Goal: Task Accomplishment & Management: Complete application form

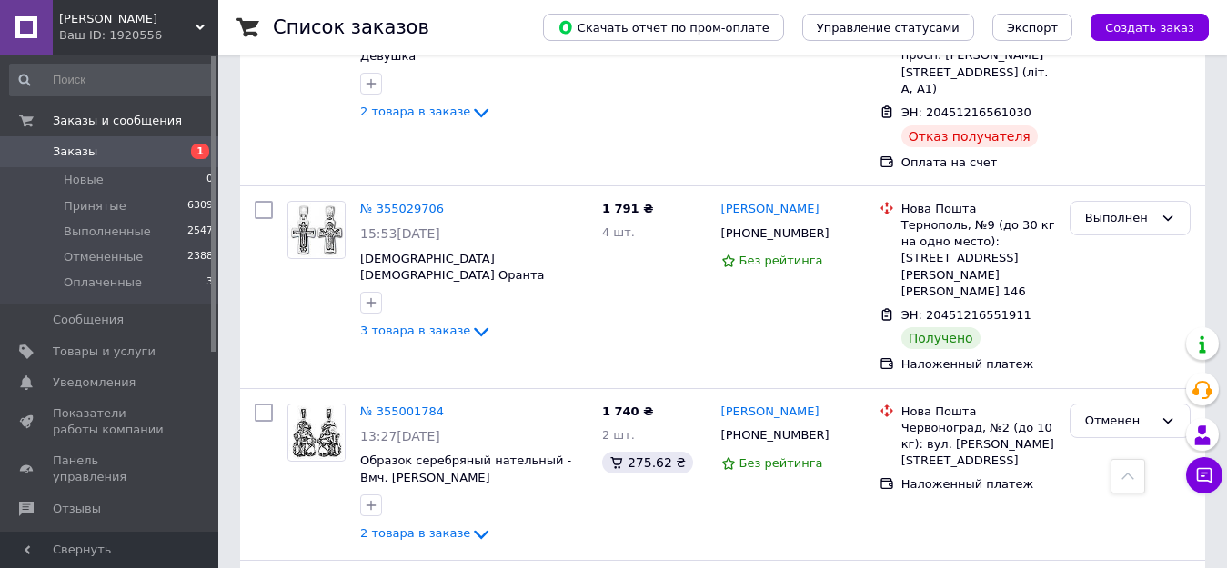
scroll to position [3414, 0]
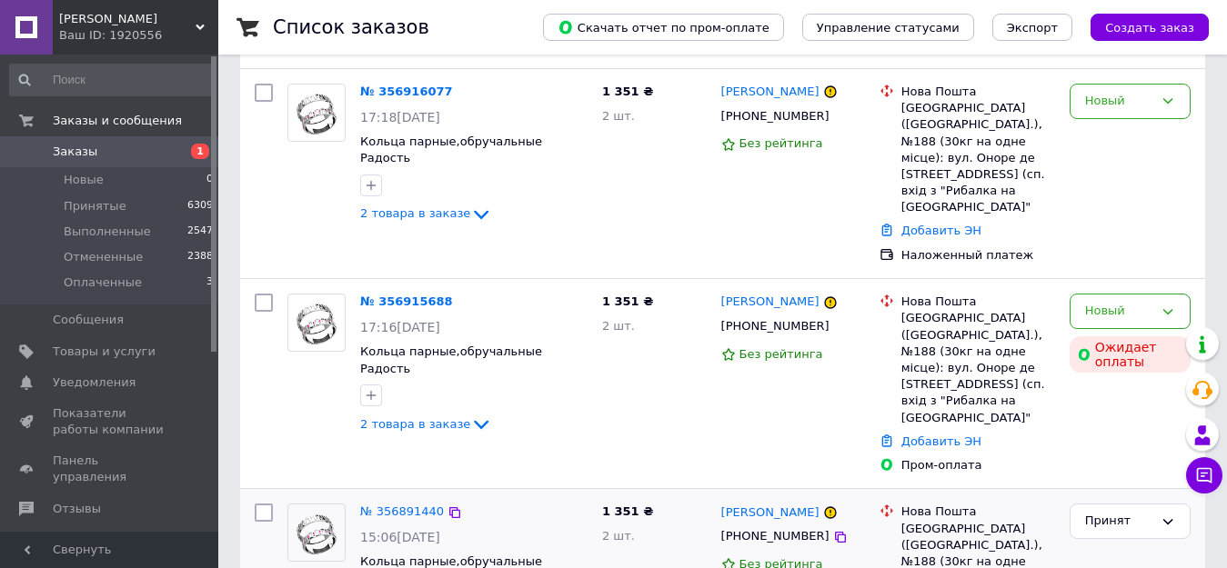
scroll to position [182, 0]
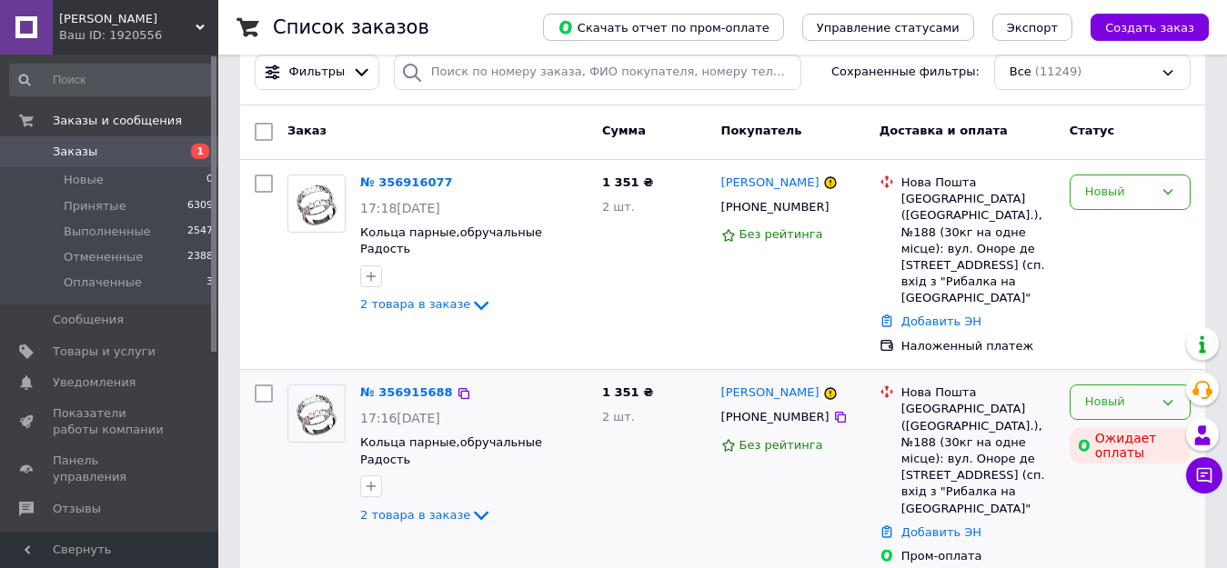
click at [1120, 393] on div "Новый" at bounding box center [1119, 402] width 68 height 19
click at [1130, 490] on li "Отменен" at bounding box center [1129, 507] width 119 height 34
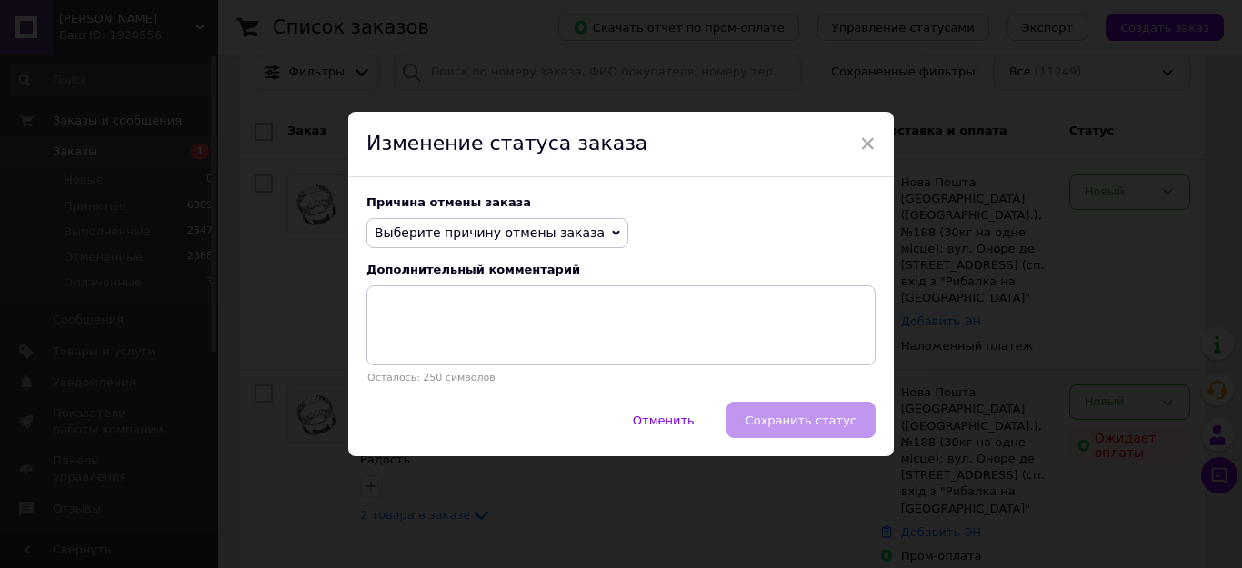
click at [524, 245] on span "Выберите причину отмены заказа" at bounding box center [497, 233] width 262 height 31
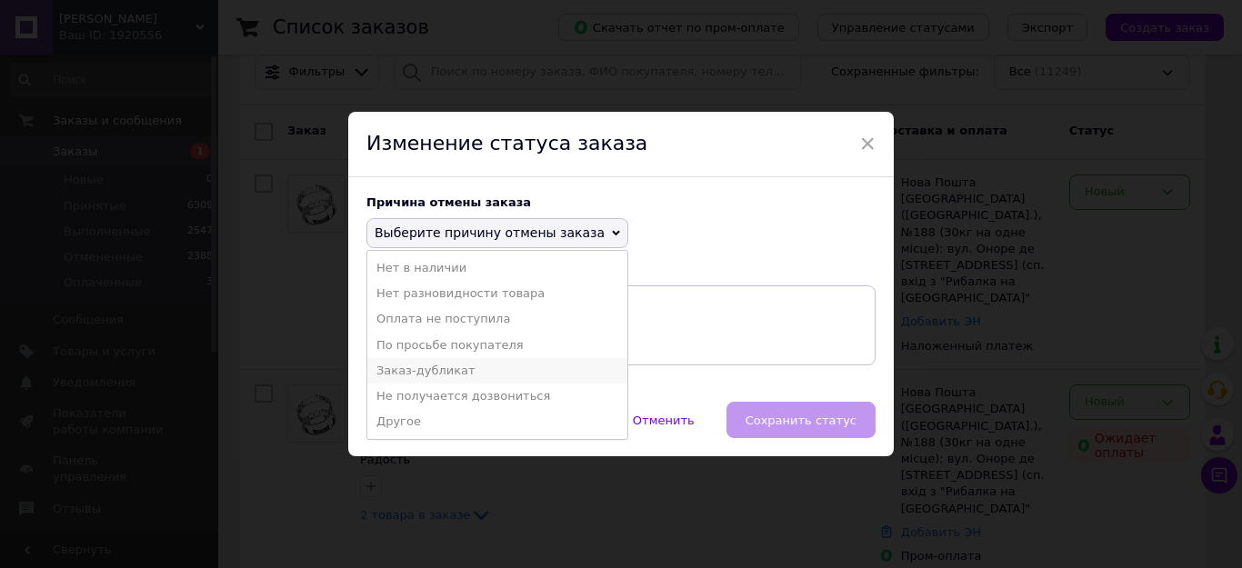
click at [474, 369] on li "Заказ-дубликат" at bounding box center [497, 370] width 260 height 25
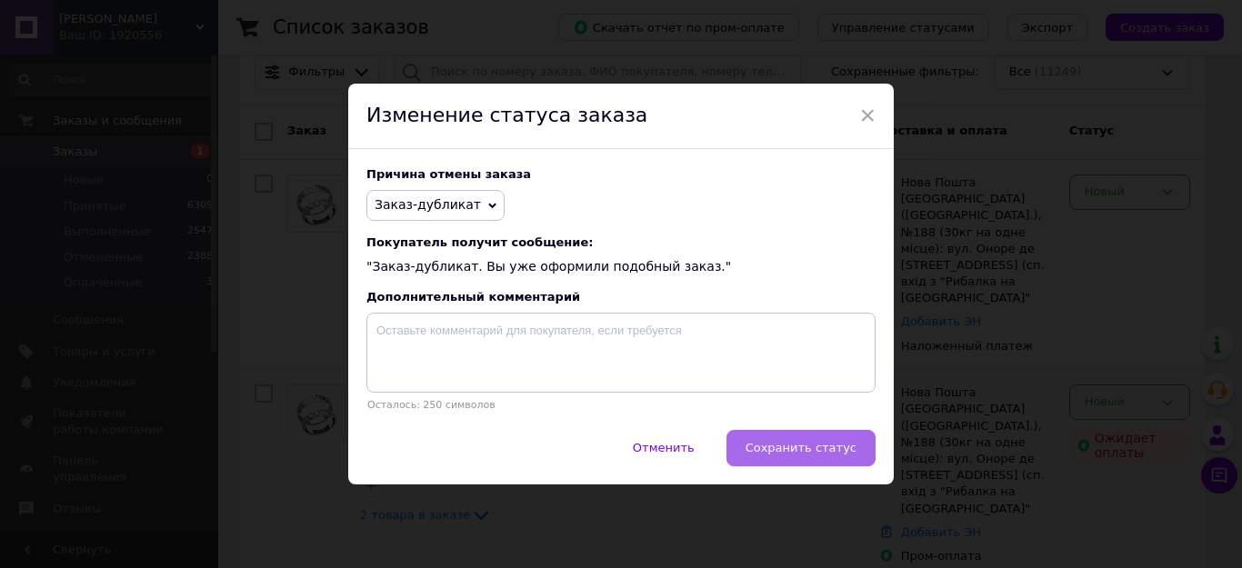
click at [760, 449] on button "Сохранить статус" at bounding box center [801, 448] width 149 height 36
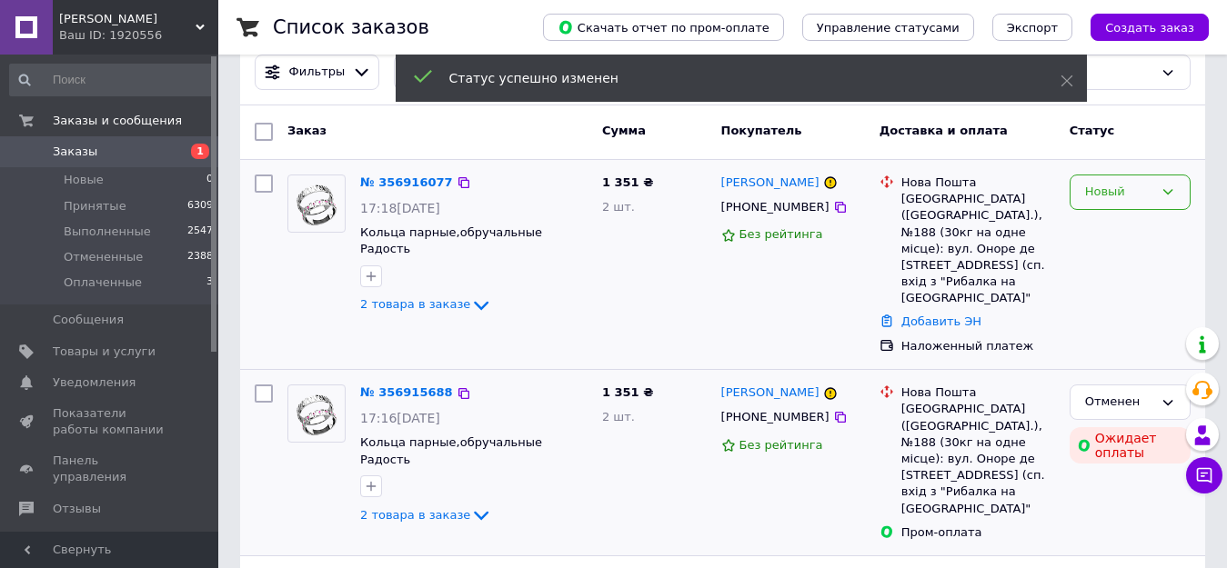
click at [1126, 195] on div "Новый" at bounding box center [1119, 192] width 68 height 19
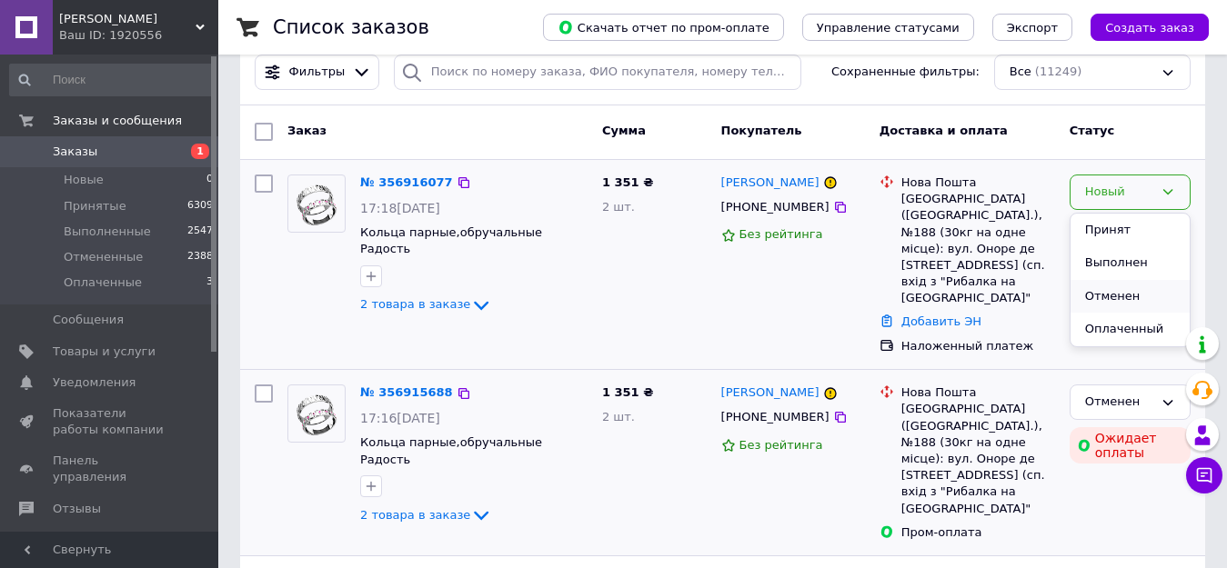
click at [1122, 289] on li "Отменен" at bounding box center [1129, 297] width 119 height 34
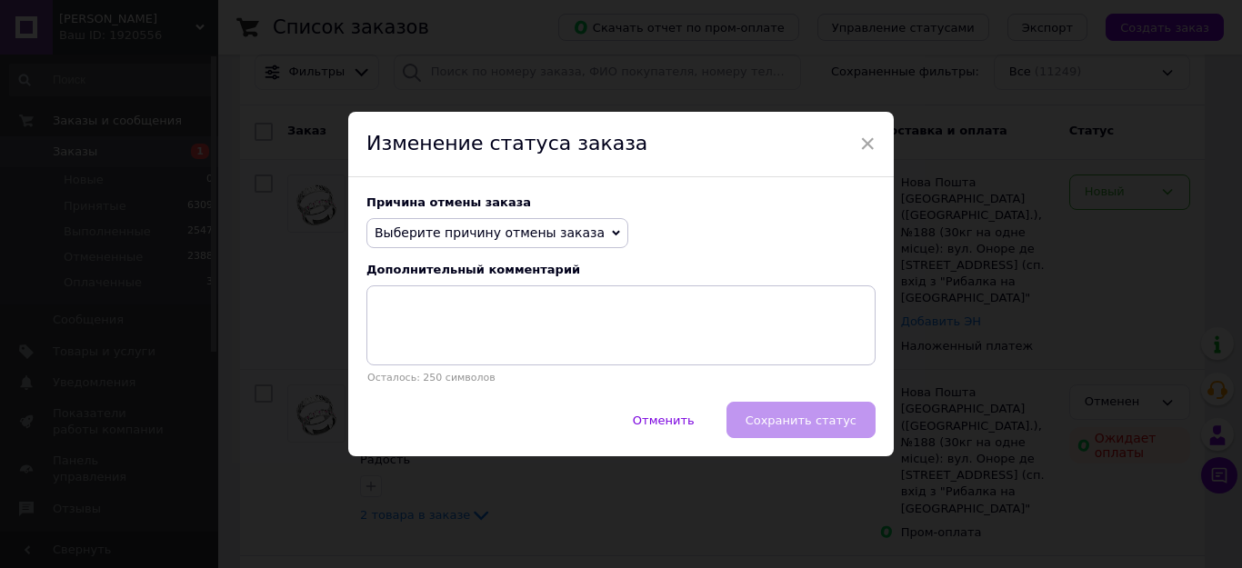
click at [474, 232] on span "Выберите причину отмены заказа" at bounding box center [490, 233] width 230 height 15
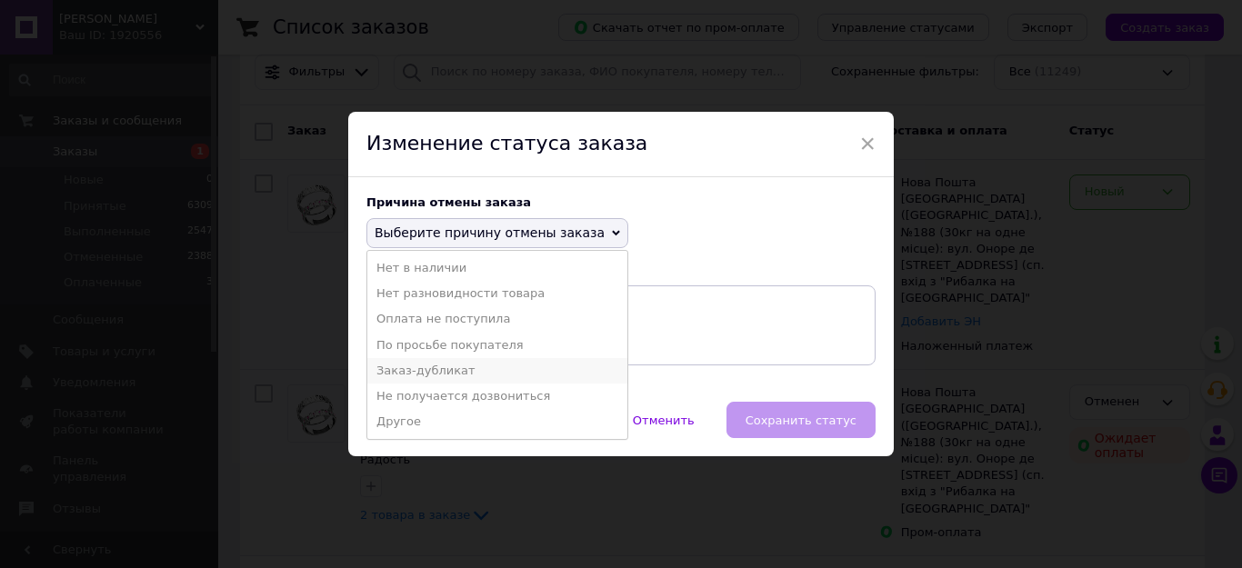
click at [460, 366] on li "Заказ-дубликат" at bounding box center [497, 370] width 260 height 25
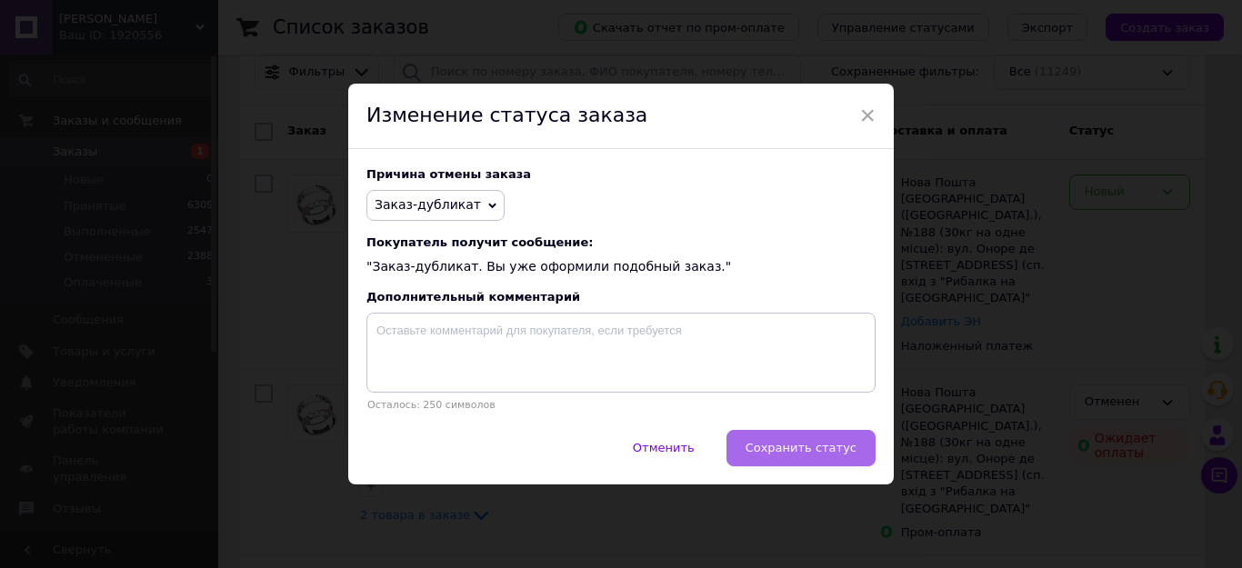
click at [836, 459] on button "Сохранить статус" at bounding box center [801, 448] width 149 height 36
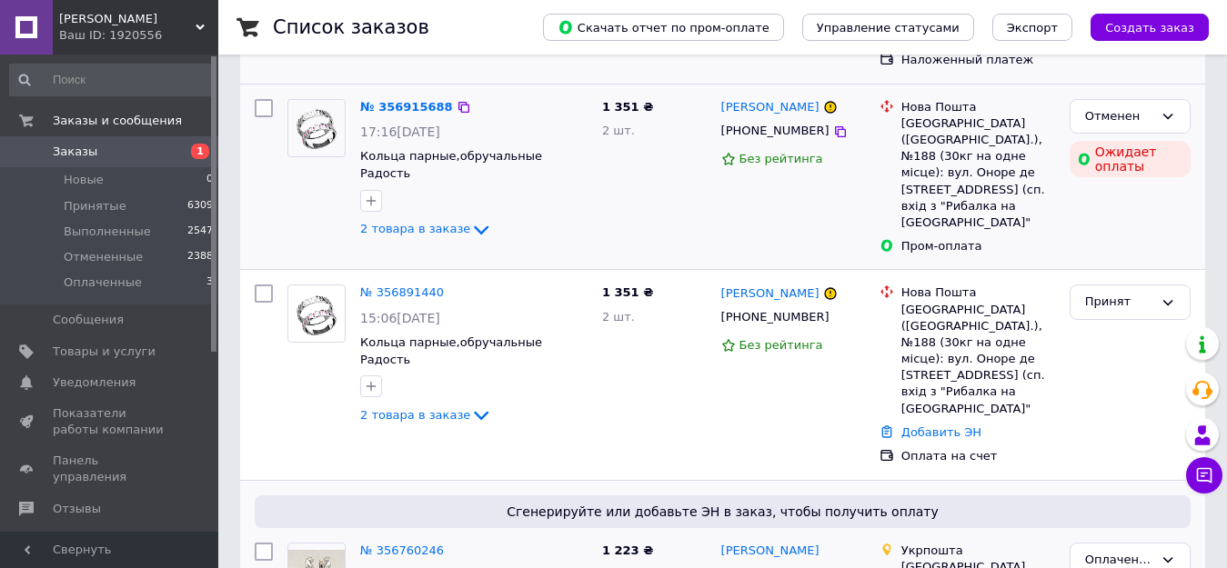
scroll to position [455, 0]
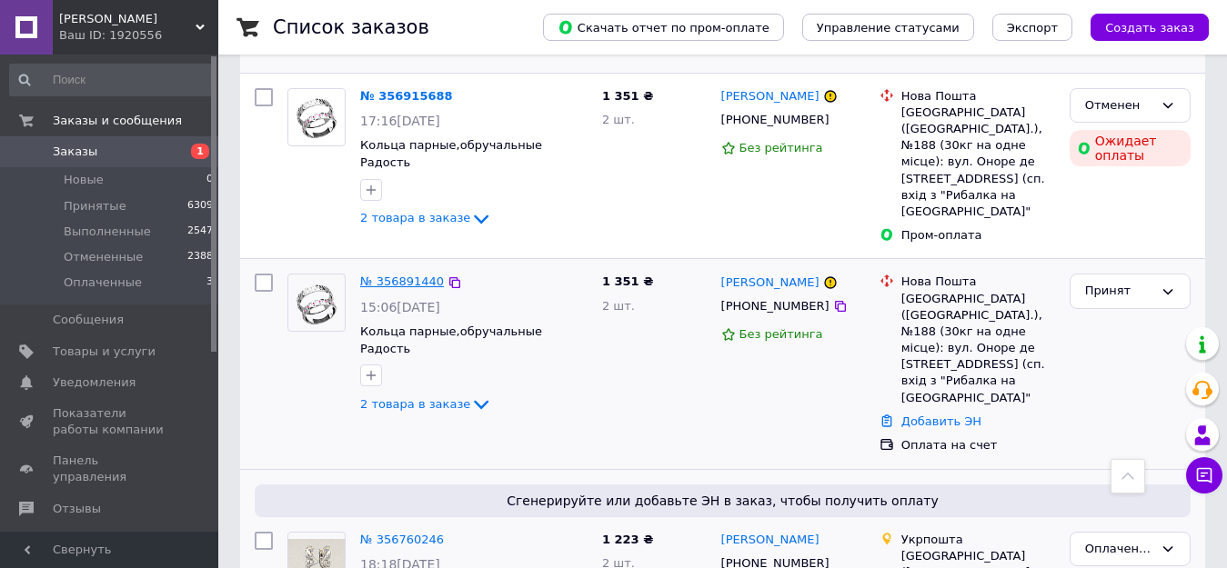
click at [387, 275] on link "№ 356891440" at bounding box center [402, 282] width 84 height 14
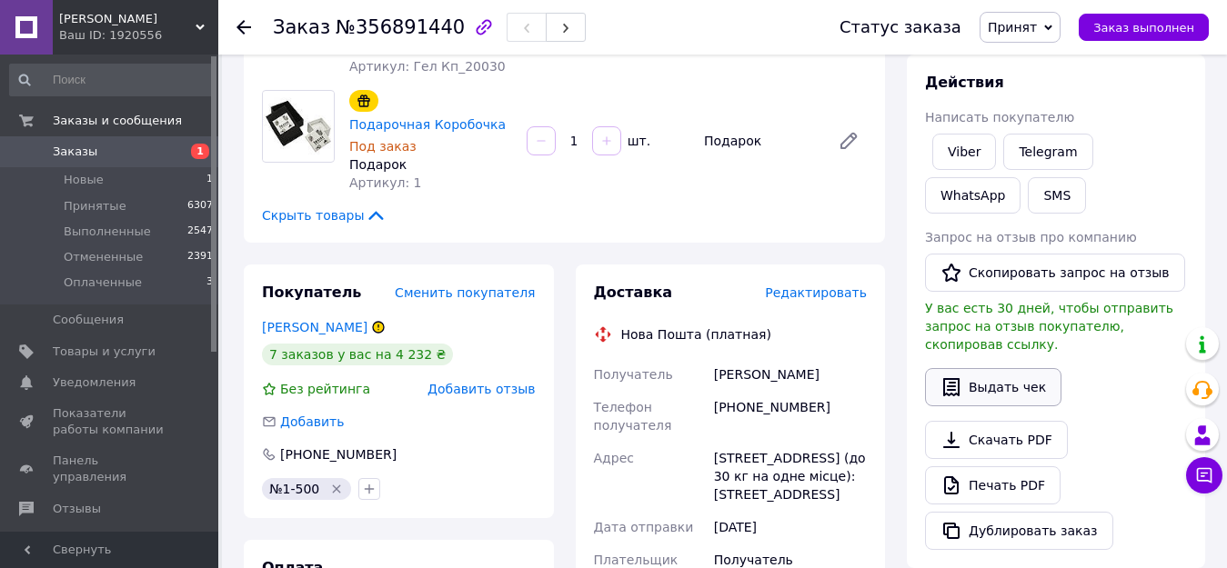
scroll to position [273, 0]
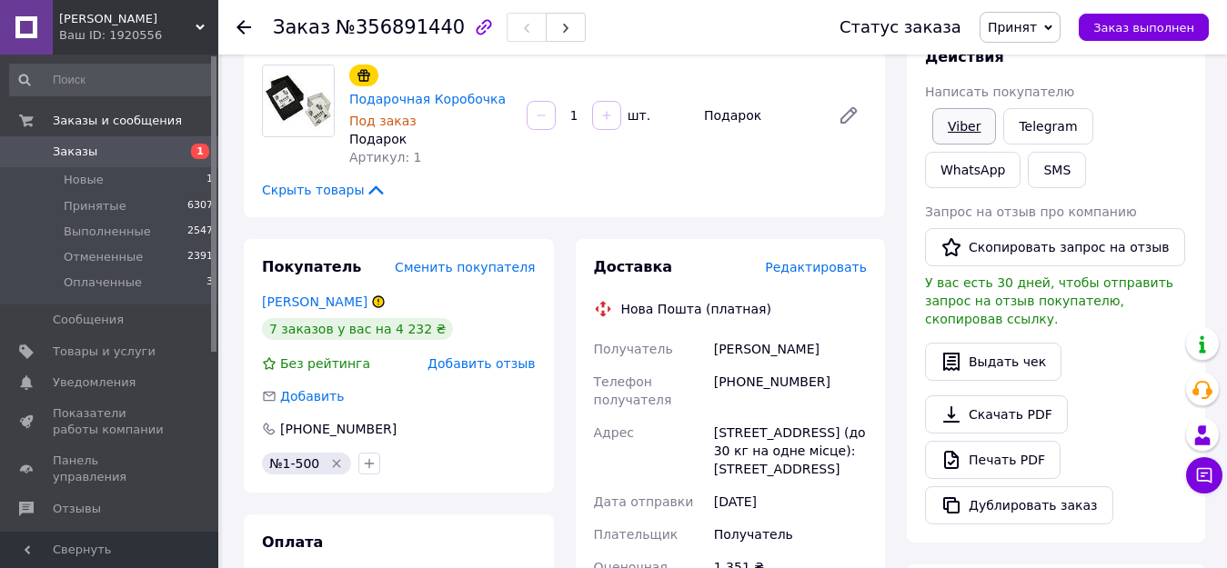
click at [974, 128] on link "Viber" at bounding box center [964, 126] width 64 height 36
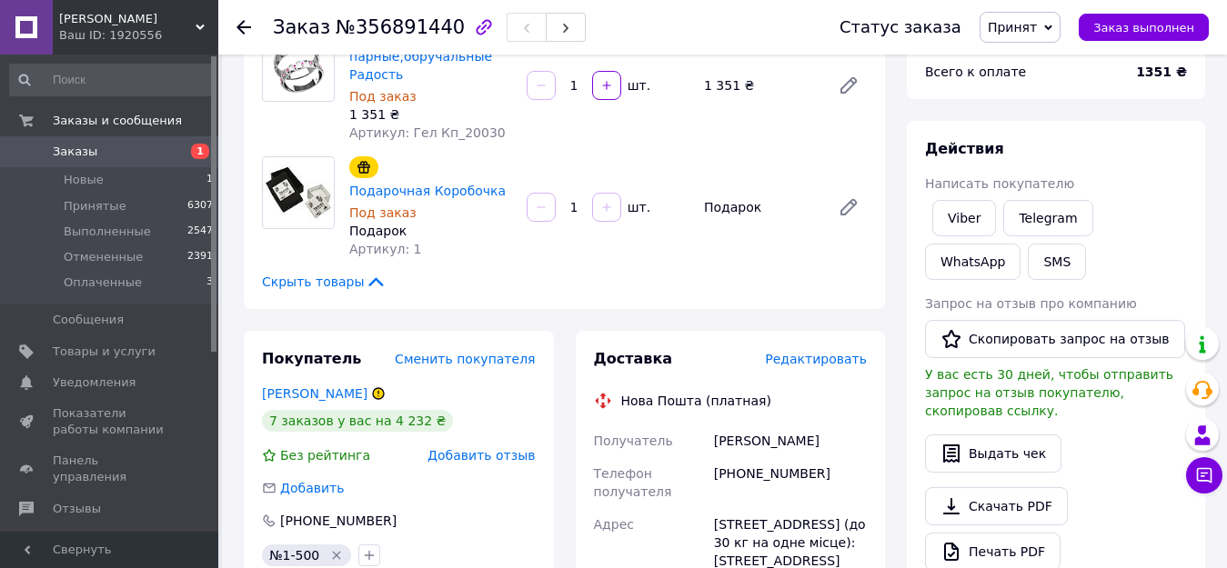
scroll to position [182, 0]
click at [1028, 266] on button "SMS" at bounding box center [1057, 261] width 58 height 36
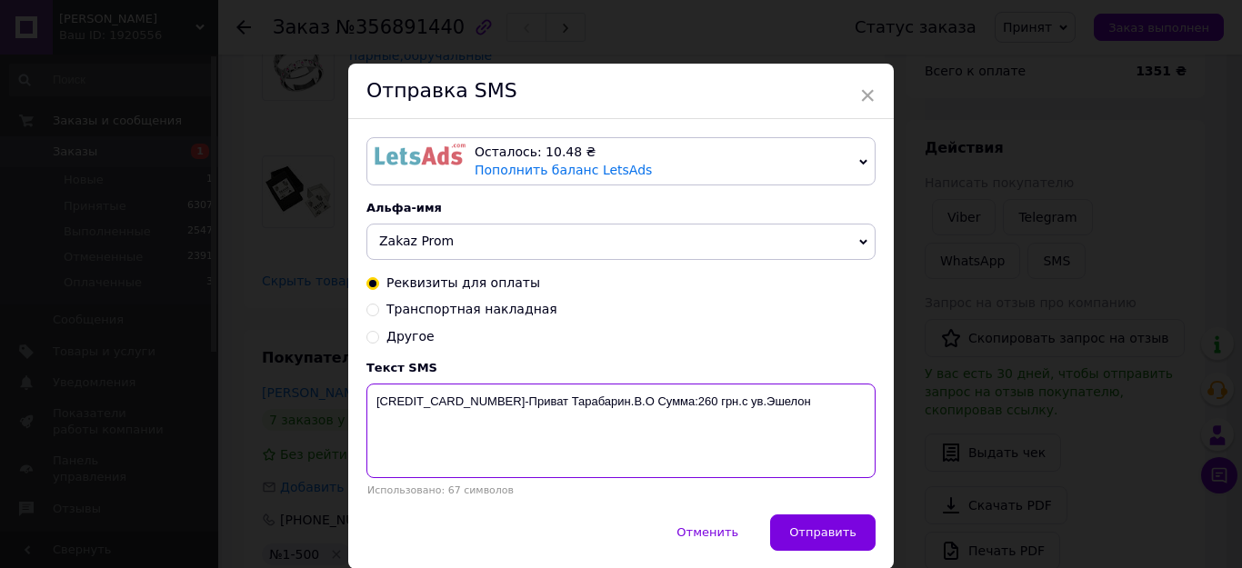
drag, startPoint x: 490, startPoint y: 410, endPoint x: 370, endPoint y: 399, distance: 120.5
click at [370, 399] on textarea "[CREDIT_CARD_NUMBER]-Приват Тарабарин.В.О Сумма:260 грн.с ув.Эшелон" at bounding box center [620, 431] width 509 height 95
paste textarea "[CREDIT_CARD_NUMBER]"
drag, startPoint x: 663, startPoint y: 403, endPoint x: 683, endPoint y: 400, distance: 20.2
click at [683, 400] on textarea "[CREDIT_CARD_NUMBER]-Приват Тарабарин.В.О Сумма:260 грн.с ув.Эшелон" at bounding box center [620, 431] width 509 height 95
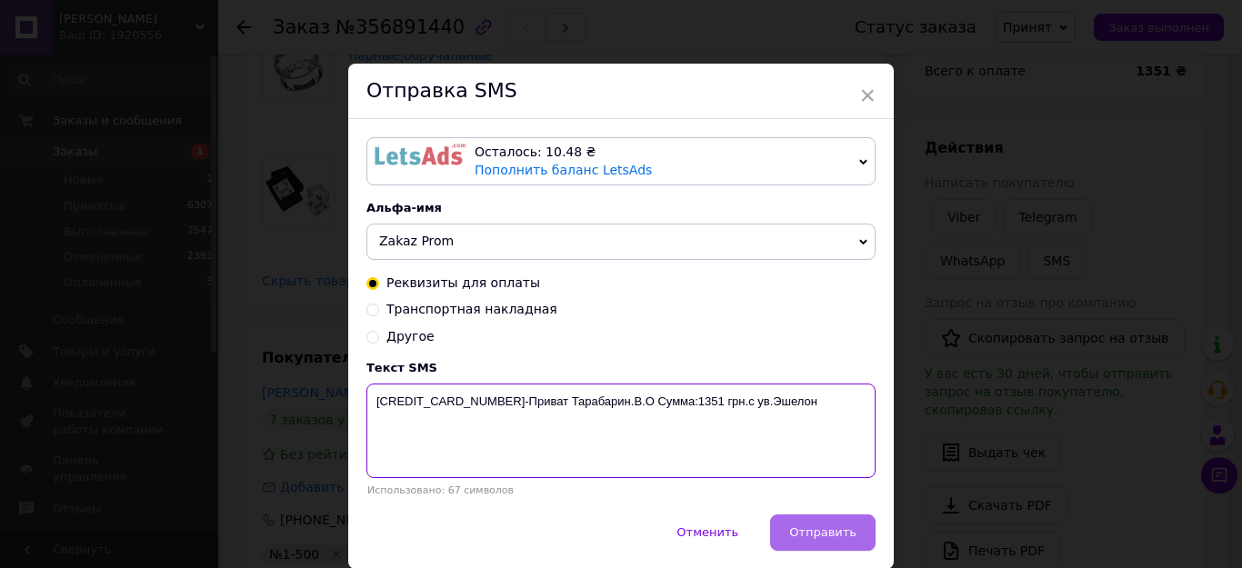
type textarea "[CREDIT_CARD_NUMBER]-Приват Тарабарин.В.О Сумма:1351 грн.с ув.Эшелон"
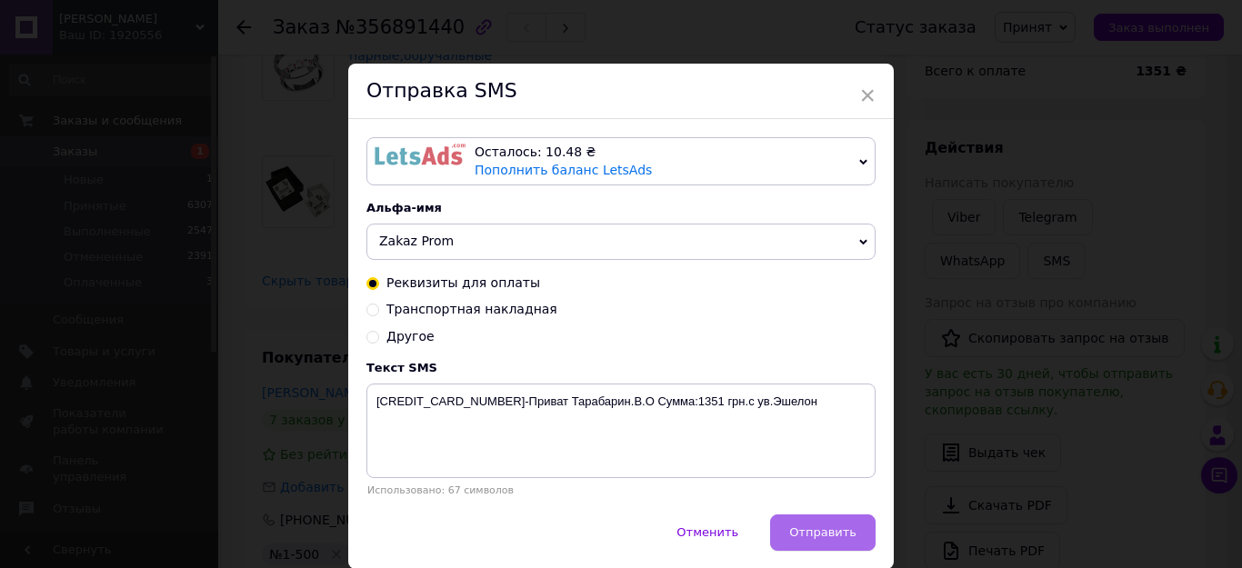
click at [844, 539] on span "Отправить" at bounding box center [822, 533] width 67 height 14
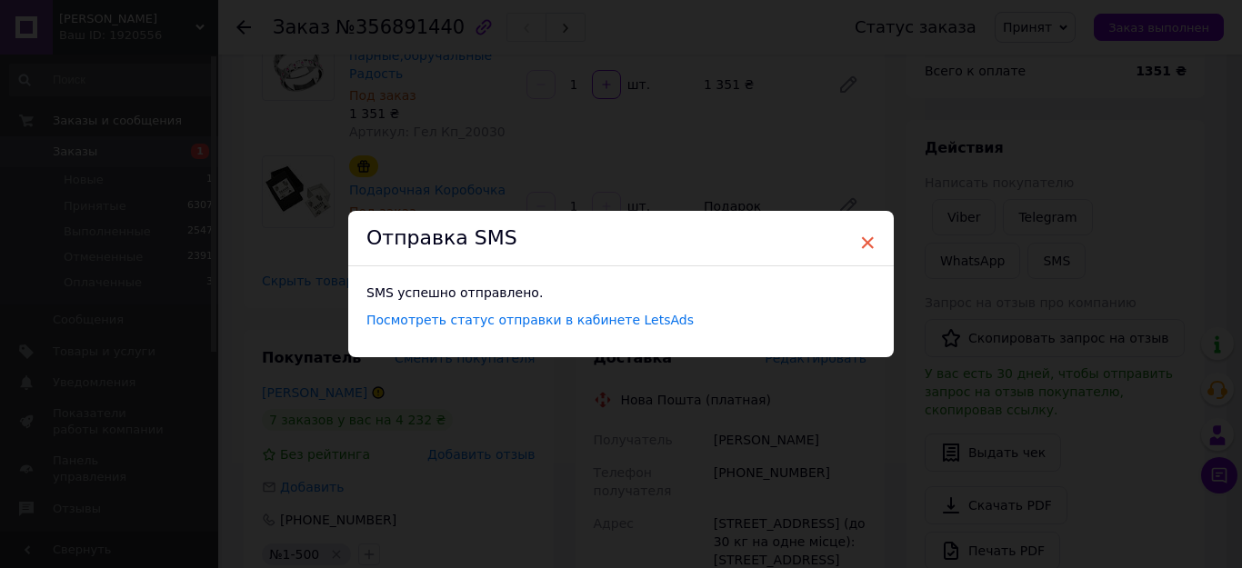
click at [864, 246] on span "×" at bounding box center [867, 242] width 16 height 31
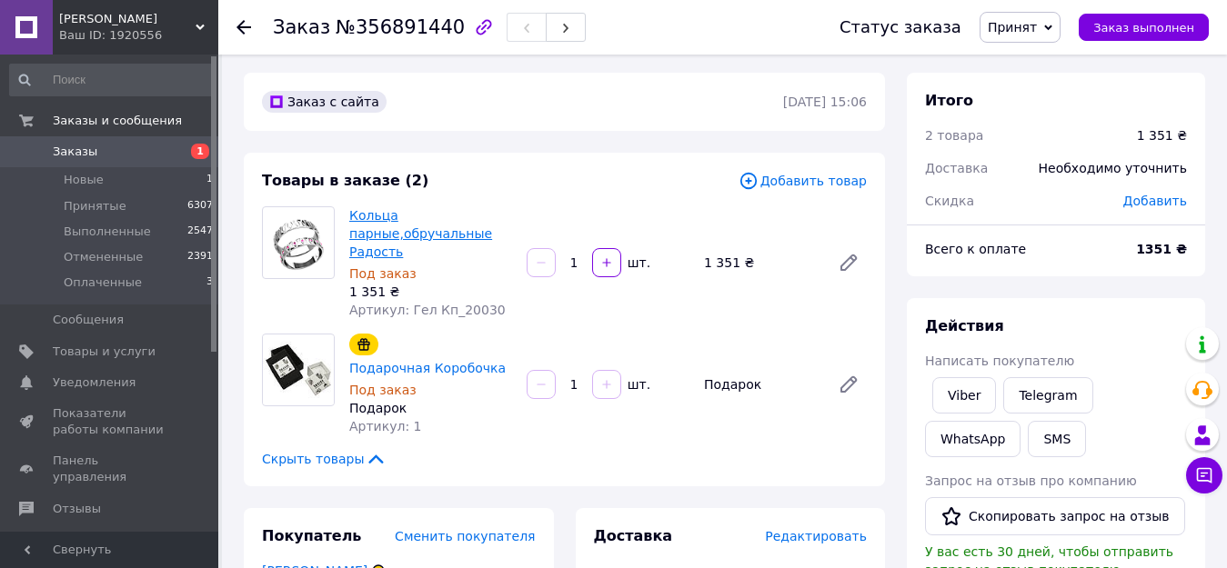
scroll to position [0, 0]
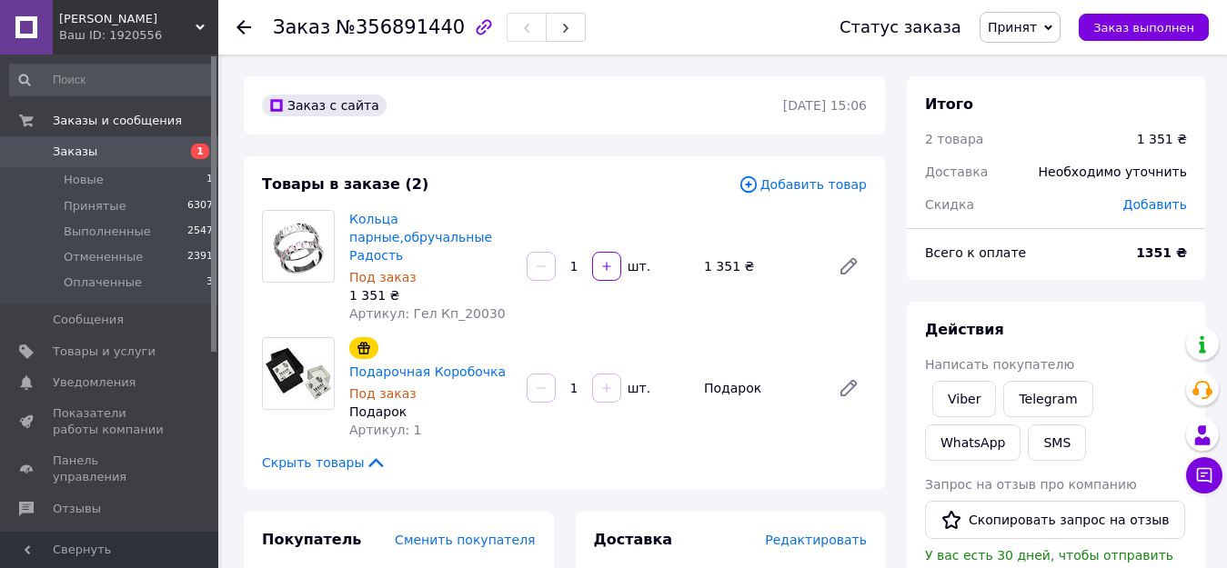
click at [84, 153] on span "Заказы" at bounding box center [75, 152] width 45 height 16
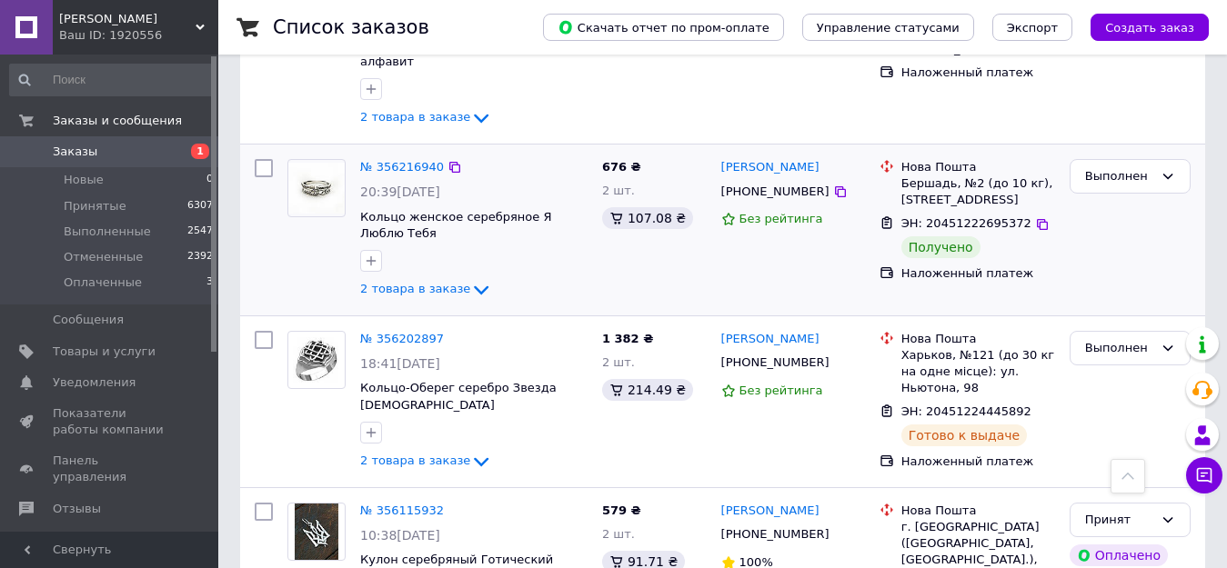
scroll to position [3492, 0]
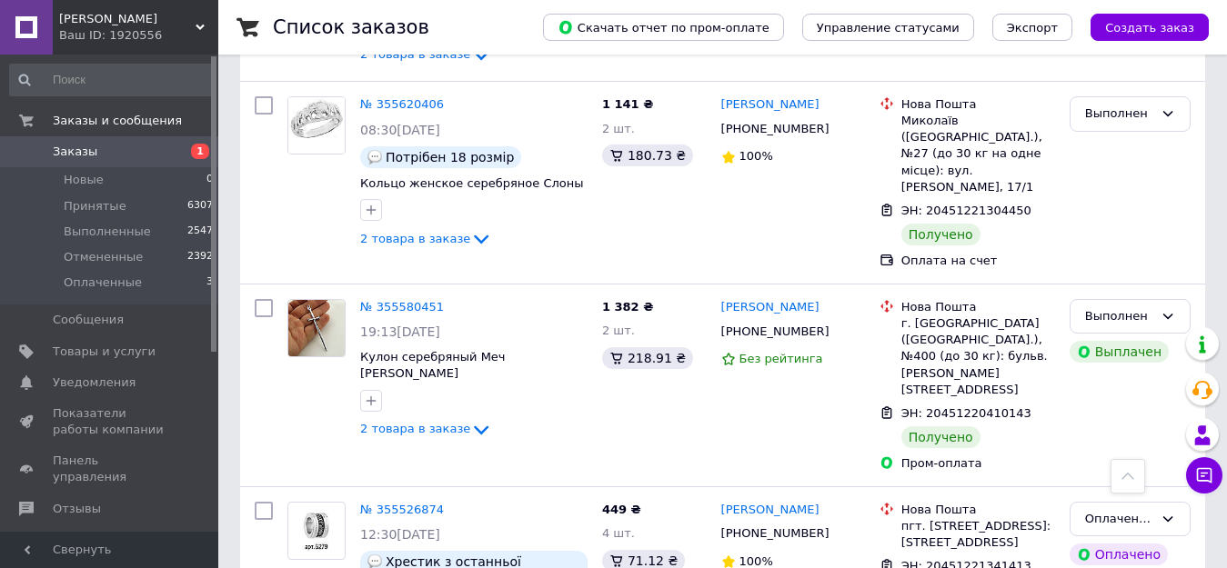
scroll to position [1455, 0]
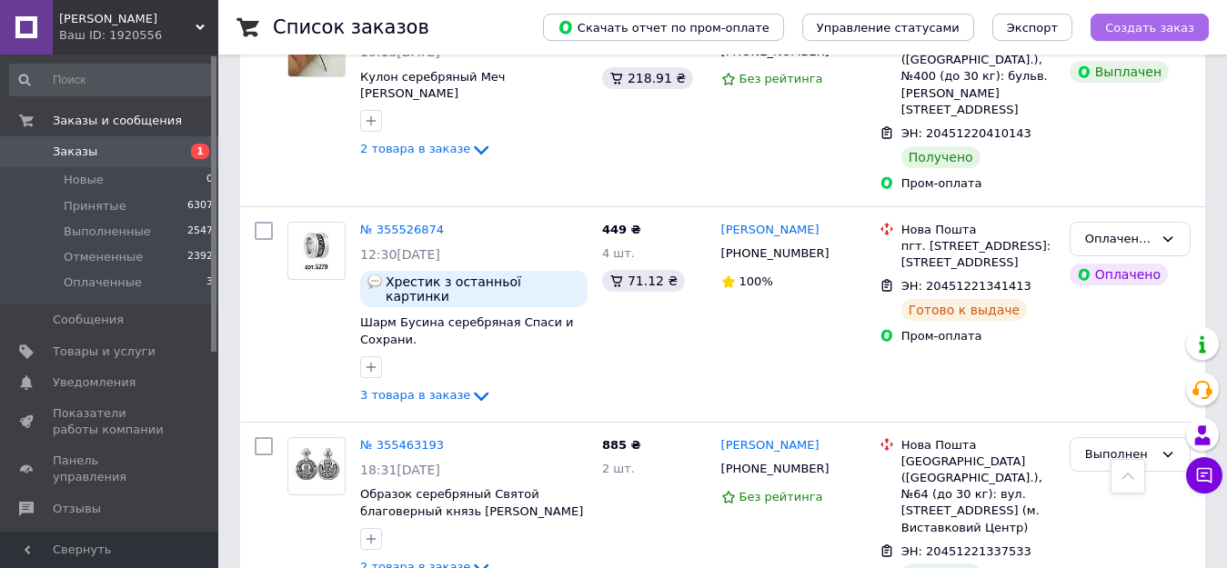
click at [1152, 29] on span "Создать заказ" at bounding box center [1149, 28] width 89 height 14
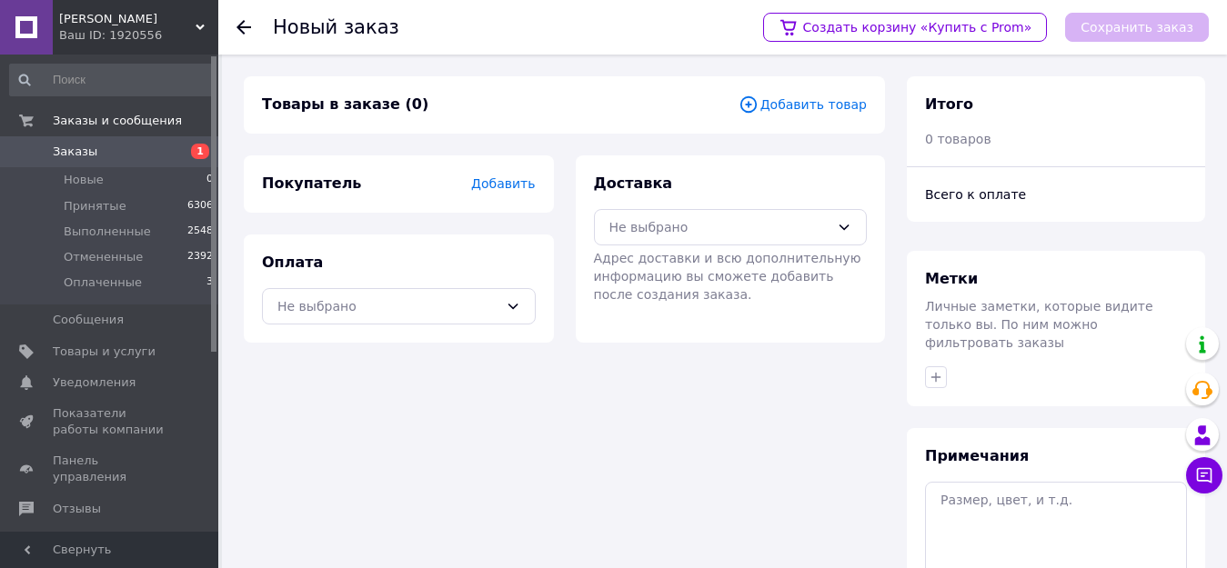
click at [525, 187] on span "Добавить" at bounding box center [503, 183] width 64 height 15
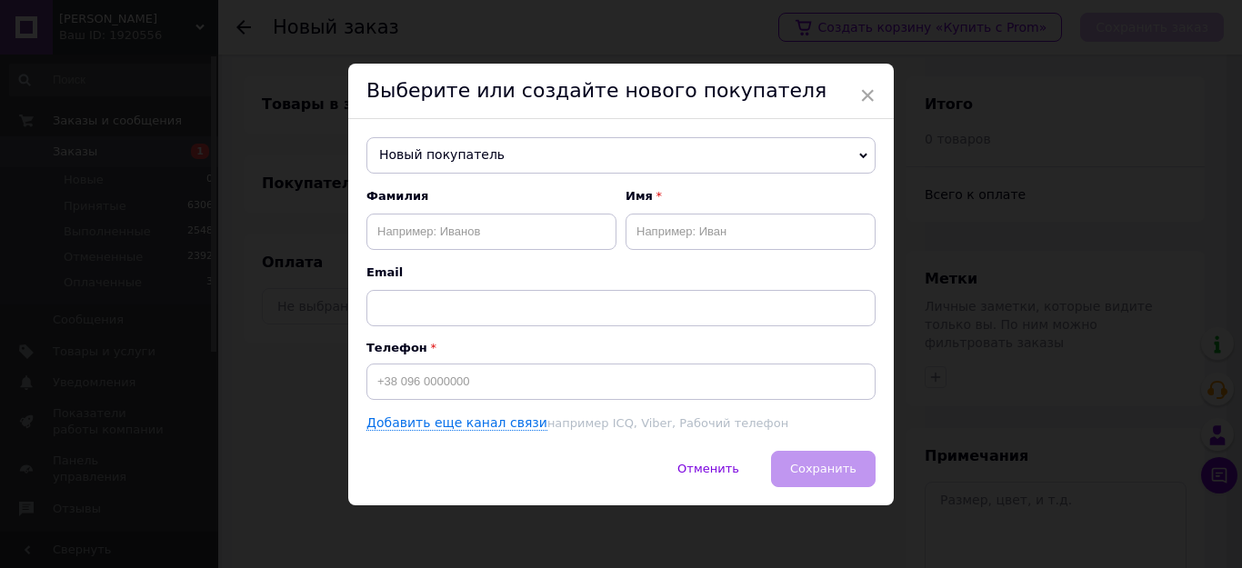
click at [497, 157] on span "Новый покупатель" at bounding box center [620, 155] width 509 height 36
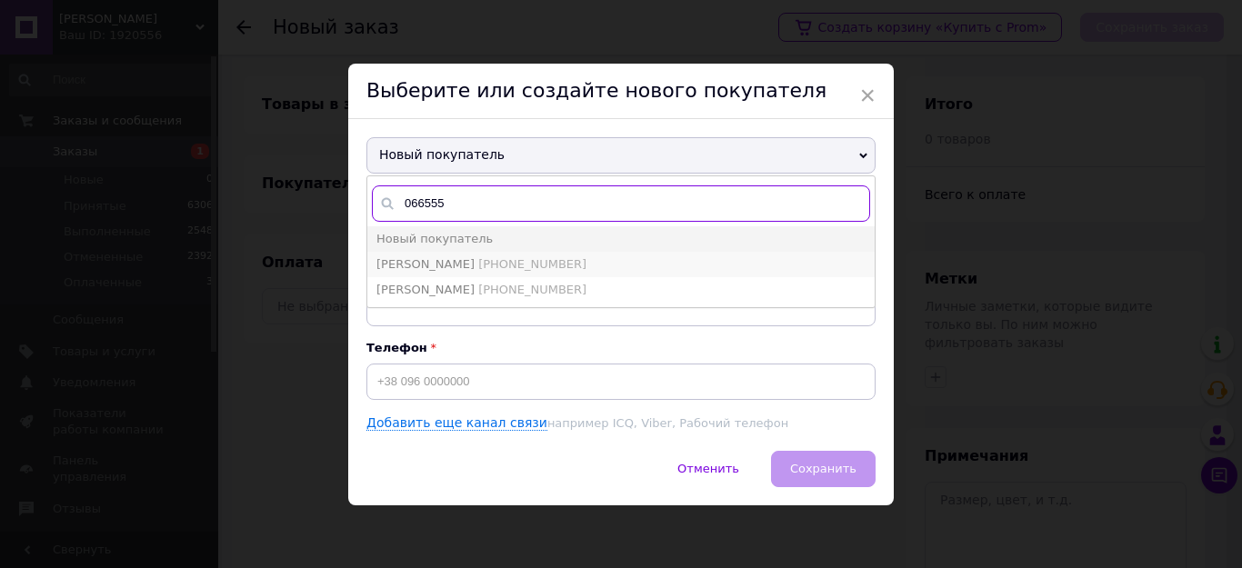
type input "066555"
click at [471, 257] on span "[PERSON_NAME]" at bounding box center [425, 264] width 98 height 14
type input "[PERSON_NAME]"
type input "[PHONE_NUMBER]"
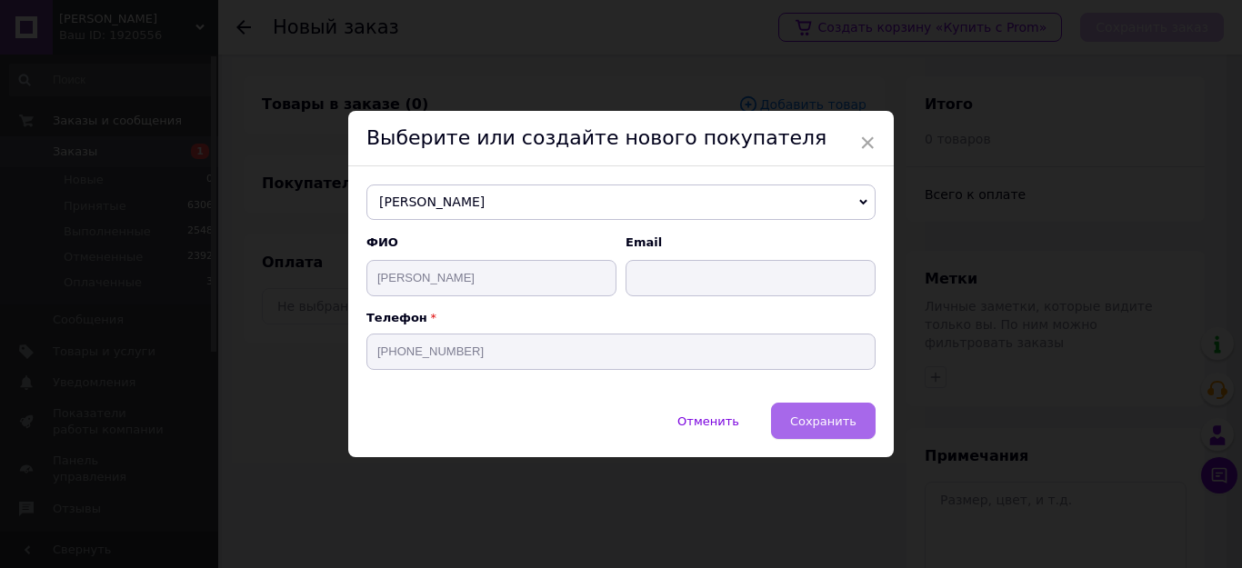
click at [821, 423] on span "Сохранить" at bounding box center [823, 422] width 66 height 14
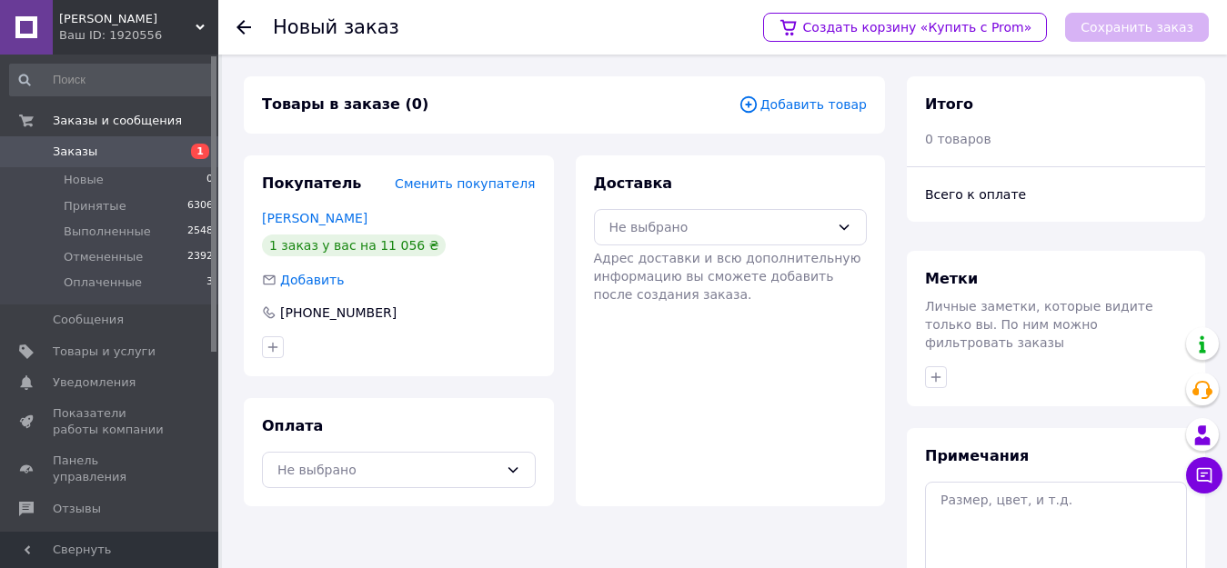
click at [838, 105] on span "Добавить товар" at bounding box center [802, 105] width 128 height 20
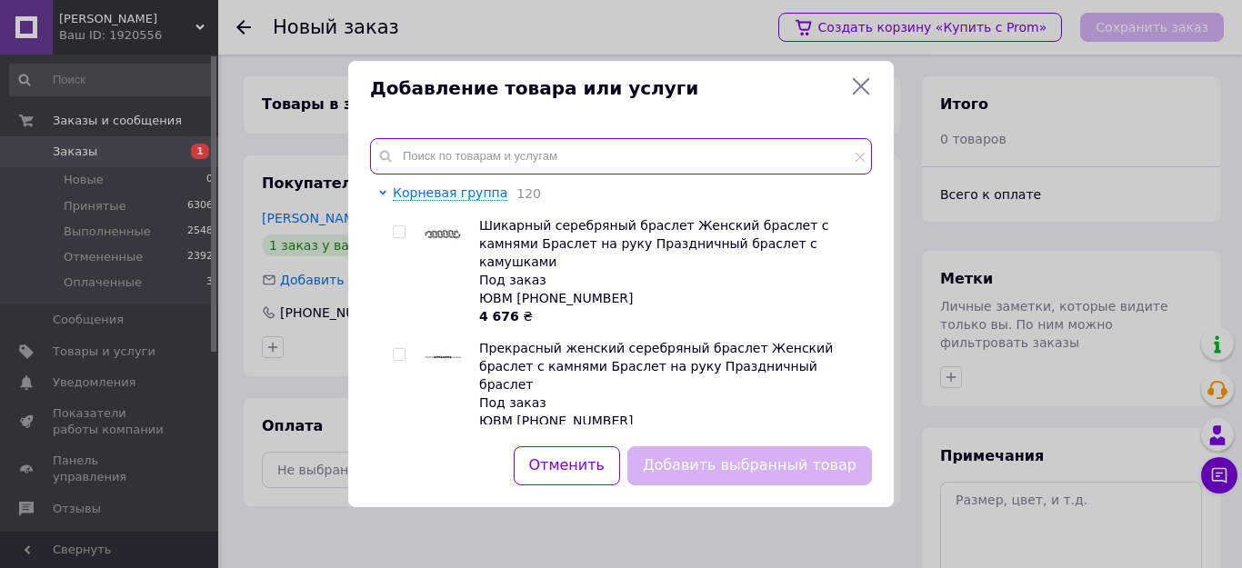
click at [721, 145] on input "text" at bounding box center [621, 156] width 502 height 36
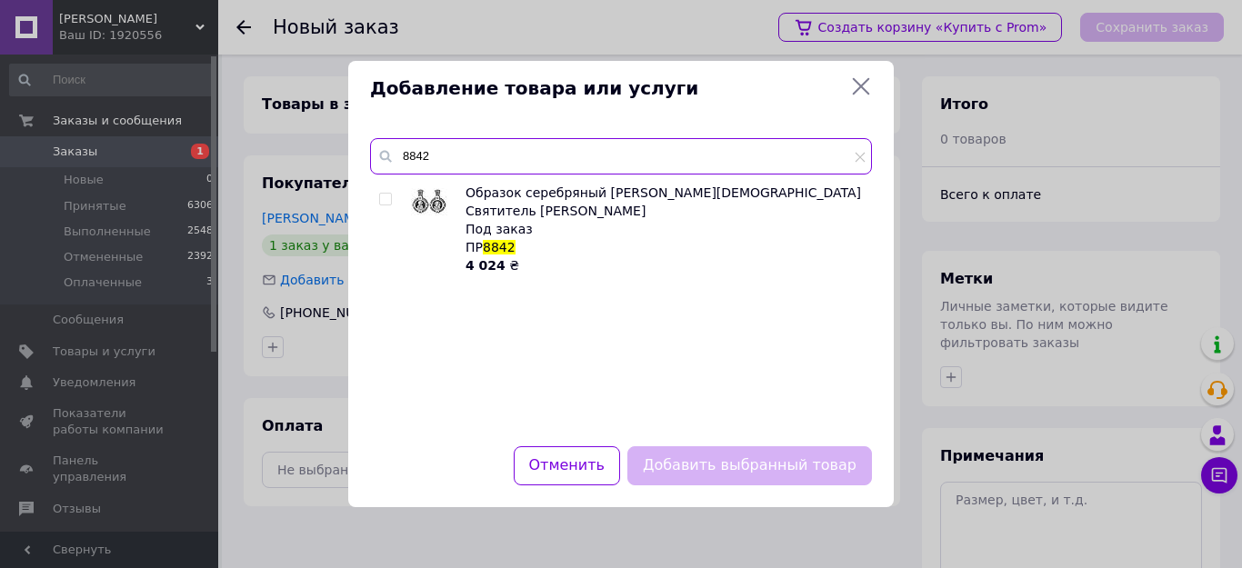
type input "8842"
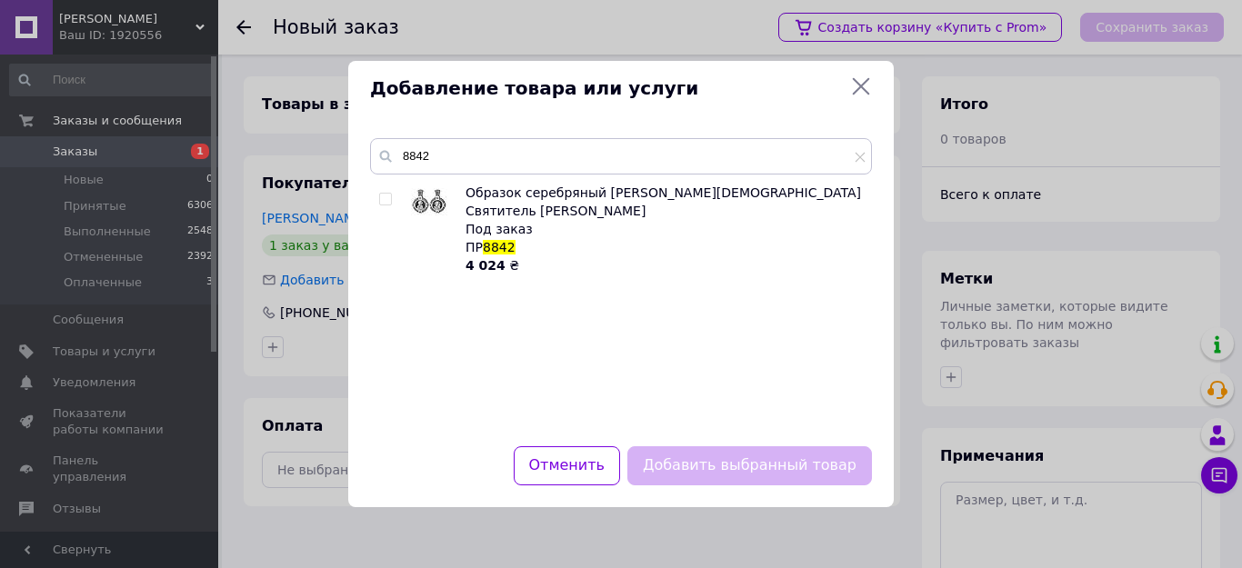
click at [383, 196] on input "checkbox" at bounding box center [385, 200] width 12 height 12
checkbox input "true"
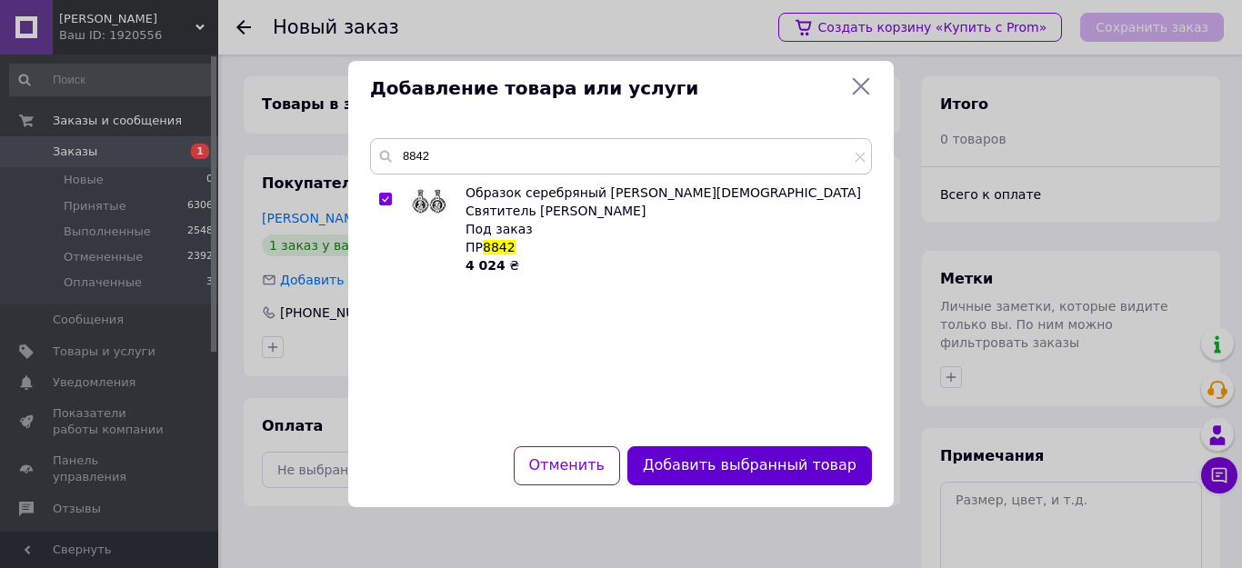
click at [802, 466] on button "Добавить выбранный товар" at bounding box center [749, 466] width 245 height 39
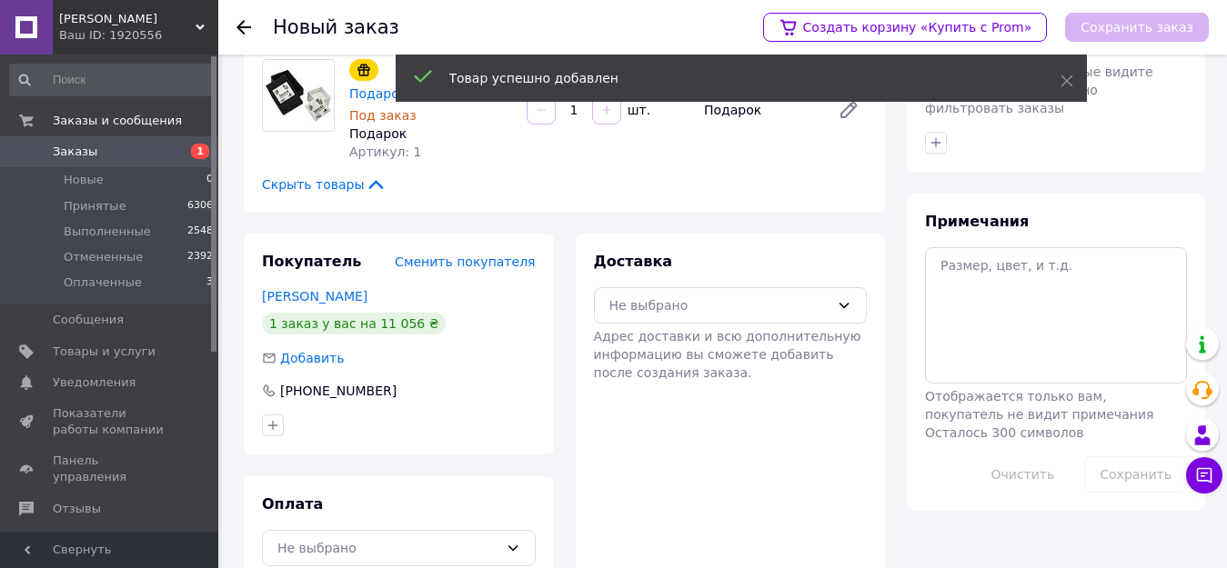
scroll to position [236, 0]
click at [330, 528] on div "Не выбрано" at bounding box center [399, 546] width 274 height 36
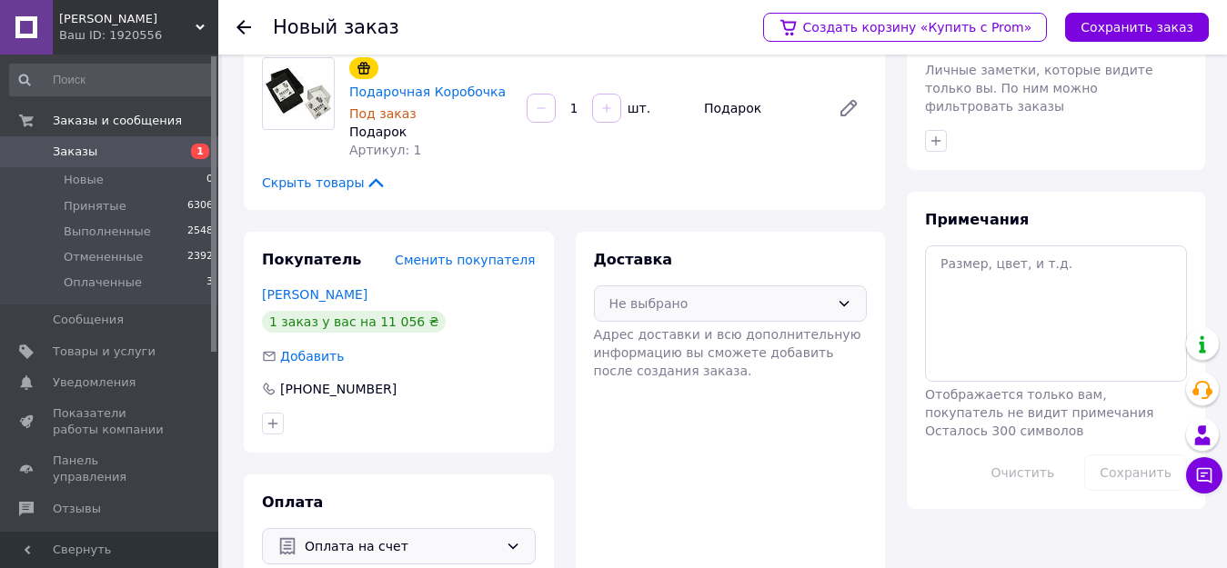
click at [688, 294] on div "Не выбрано" at bounding box center [719, 304] width 221 height 20
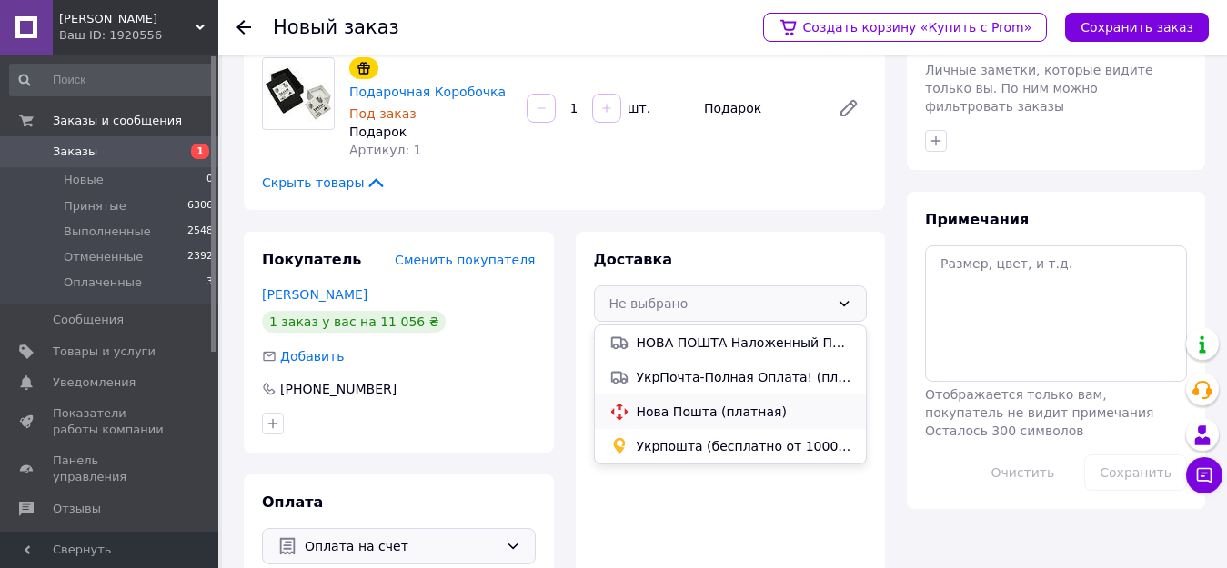
click at [700, 403] on span "Нова Пошта (платная)" at bounding box center [745, 412] width 216 height 18
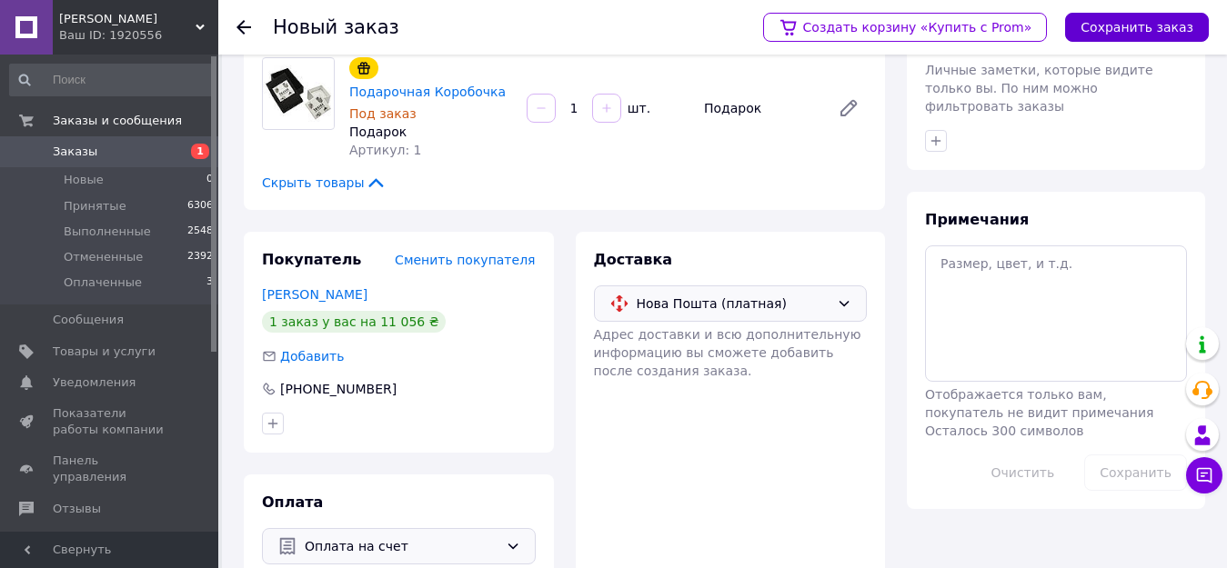
click at [1103, 25] on button "Сохранить заказ" at bounding box center [1137, 27] width 144 height 29
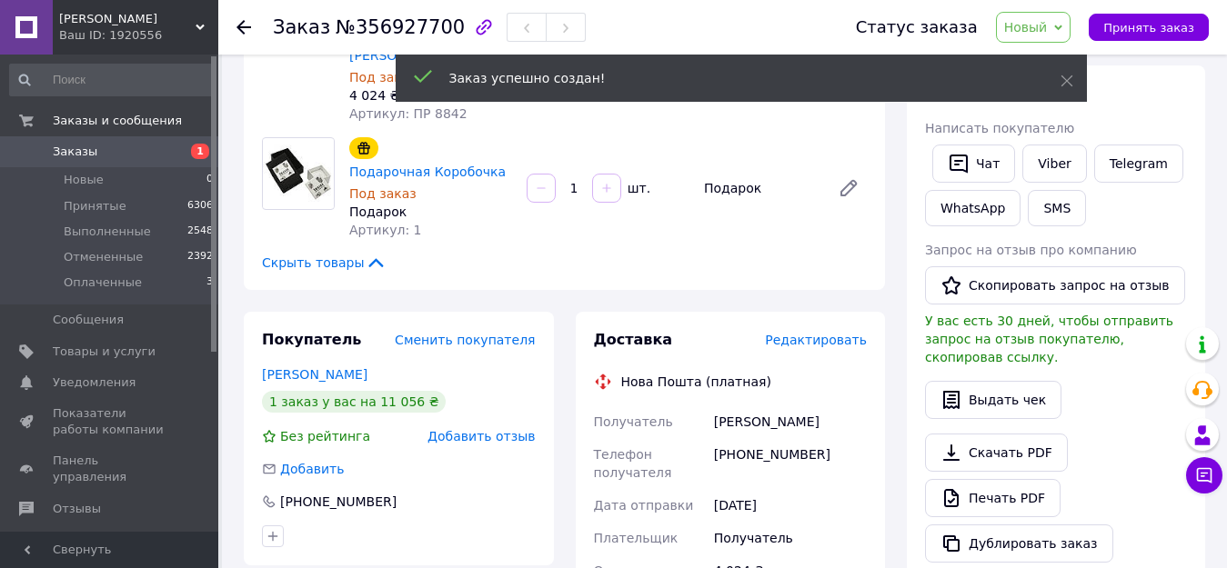
click at [836, 330] on div "Доставка Редактировать Нова Пошта (платная) Получатель [PERSON_NAME] Телефон по…" at bounding box center [731, 555] width 274 height 451
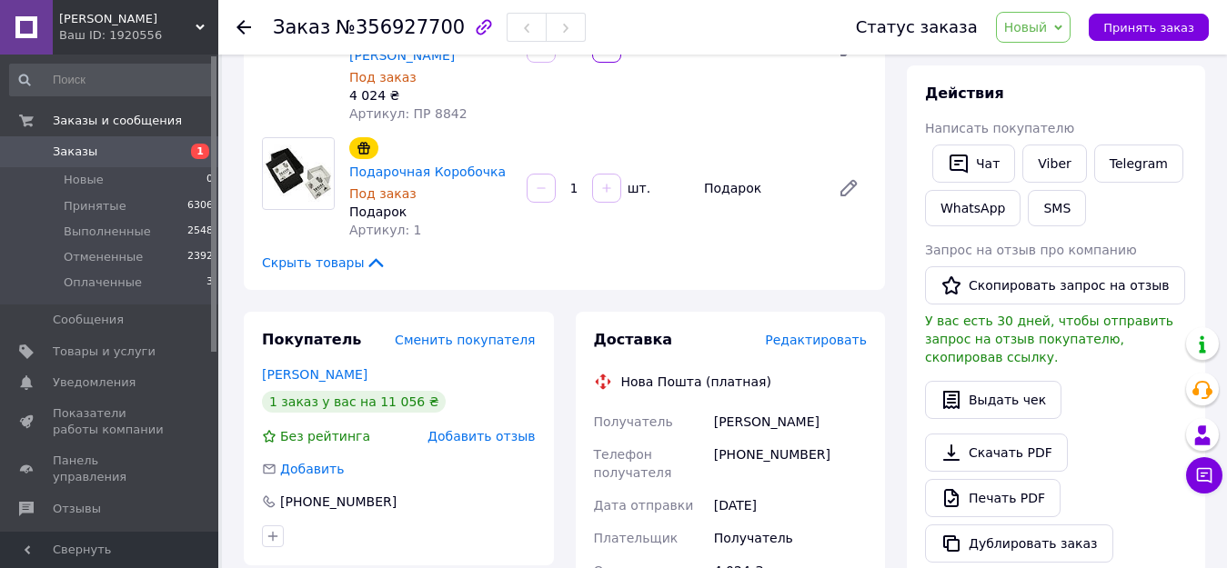
click at [839, 333] on span "Редактировать" at bounding box center [816, 340] width 102 height 15
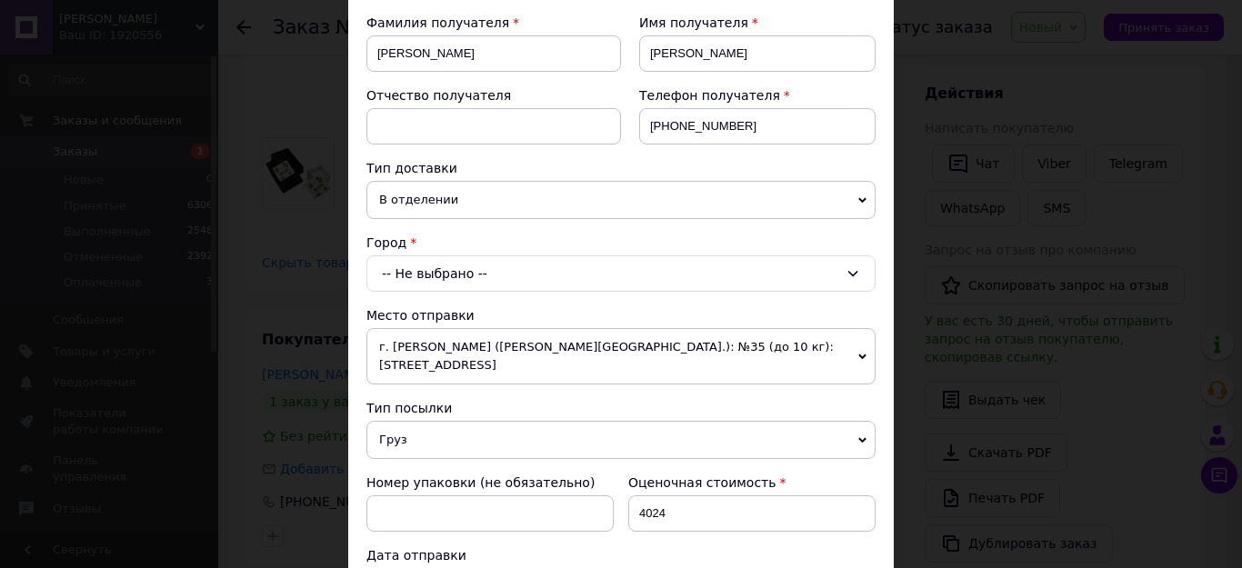
scroll to position [273, 0]
click at [465, 275] on div "-- Не выбрано --" at bounding box center [620, 272] width 509 height 36
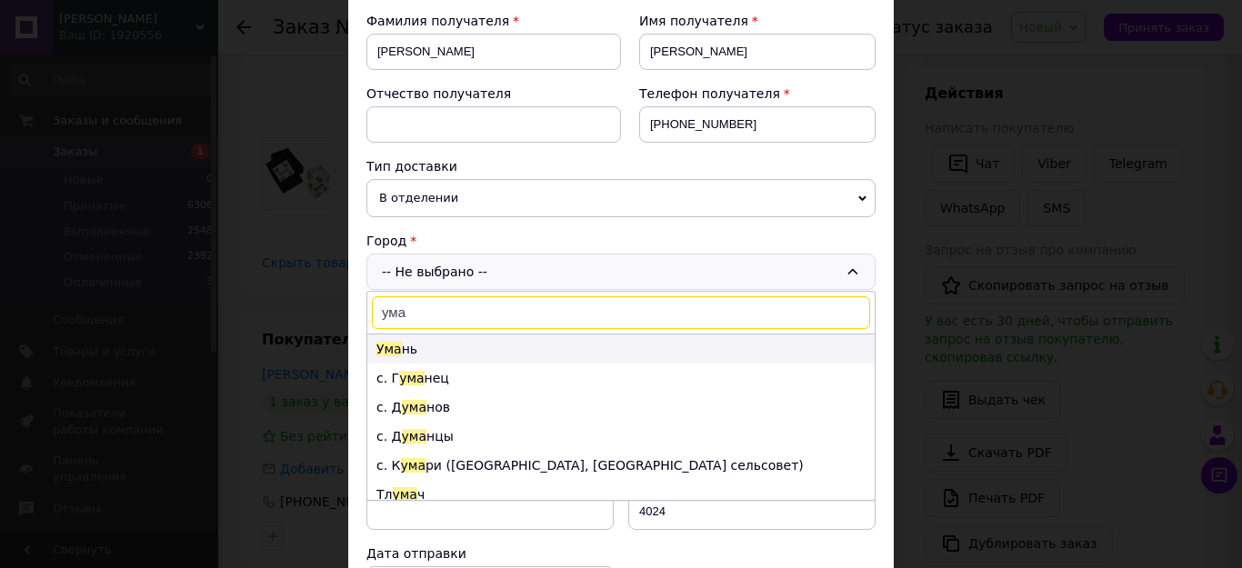
type input "ума"
click at [443, 336] on li "Ума нь" at bounding box center [620, 349] width 507 height 29
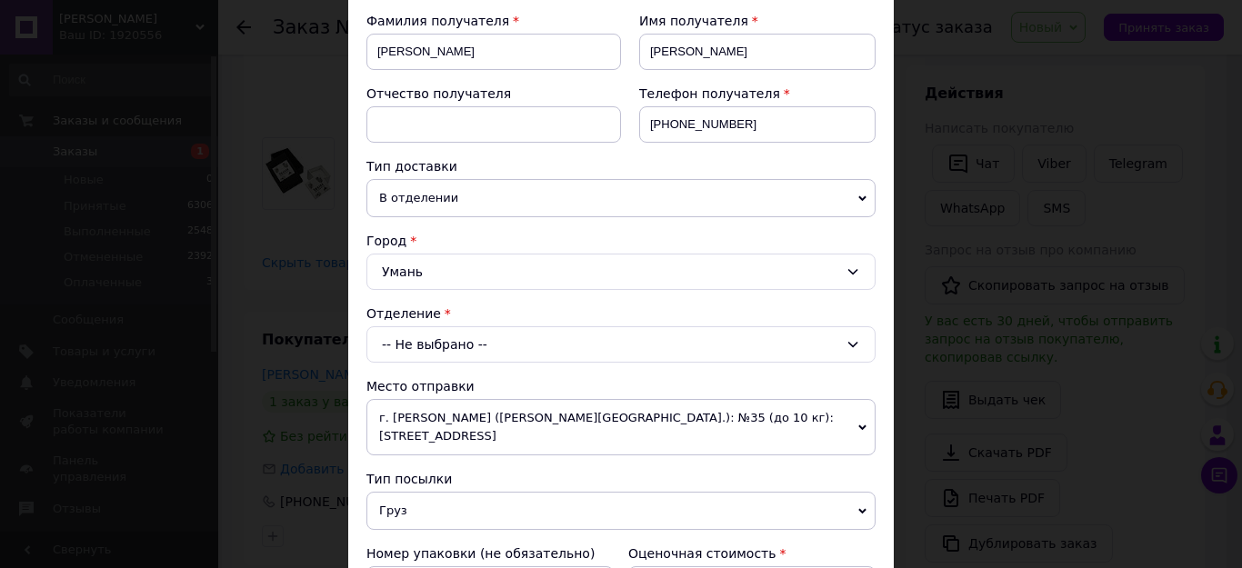
click at [447, 344] on div "-- Не выбрано --" at bounding box center [620, 344] width 509 height 36
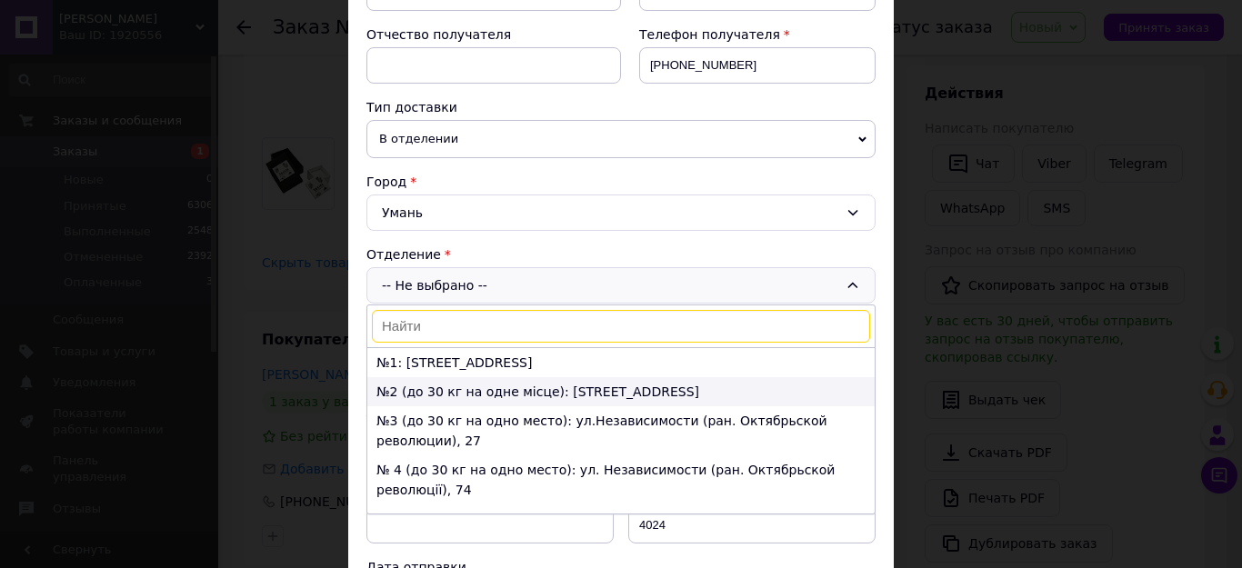
scroll to position [364, 0]
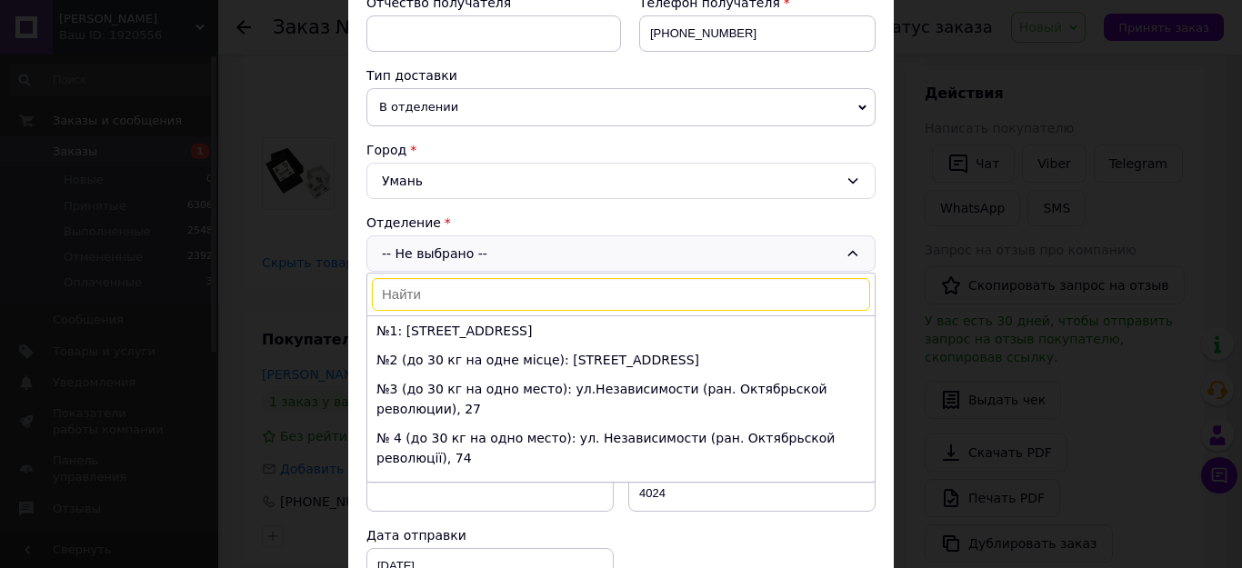
click at [461, 502] on li "№6 (до 30 кг на одно место): [STREET_ADDRESS]" at bounding box center [620, 516] width 507 height 29
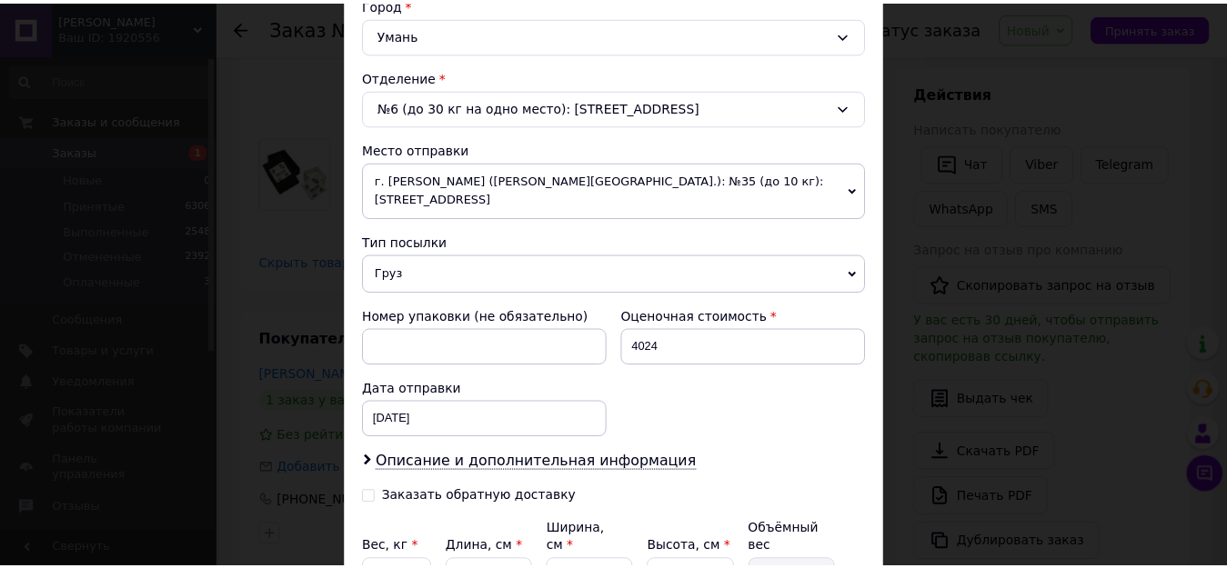
scroll to position [672, 0]
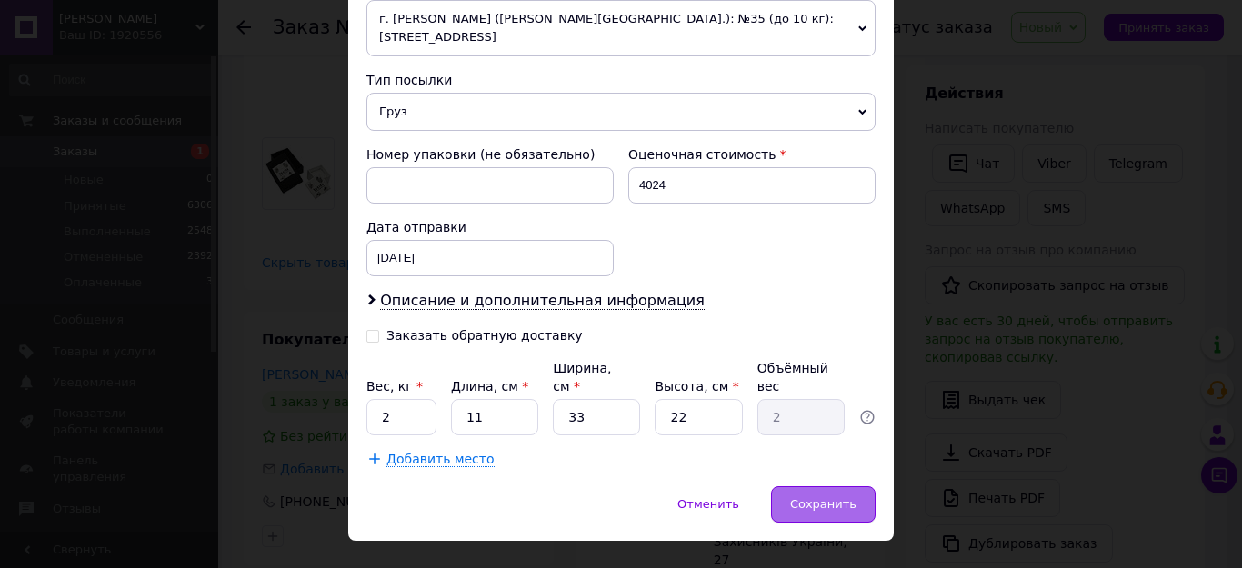
click at [869, 487] on div "Сохранить" at bounding box center [823, 505] width 105 height 36
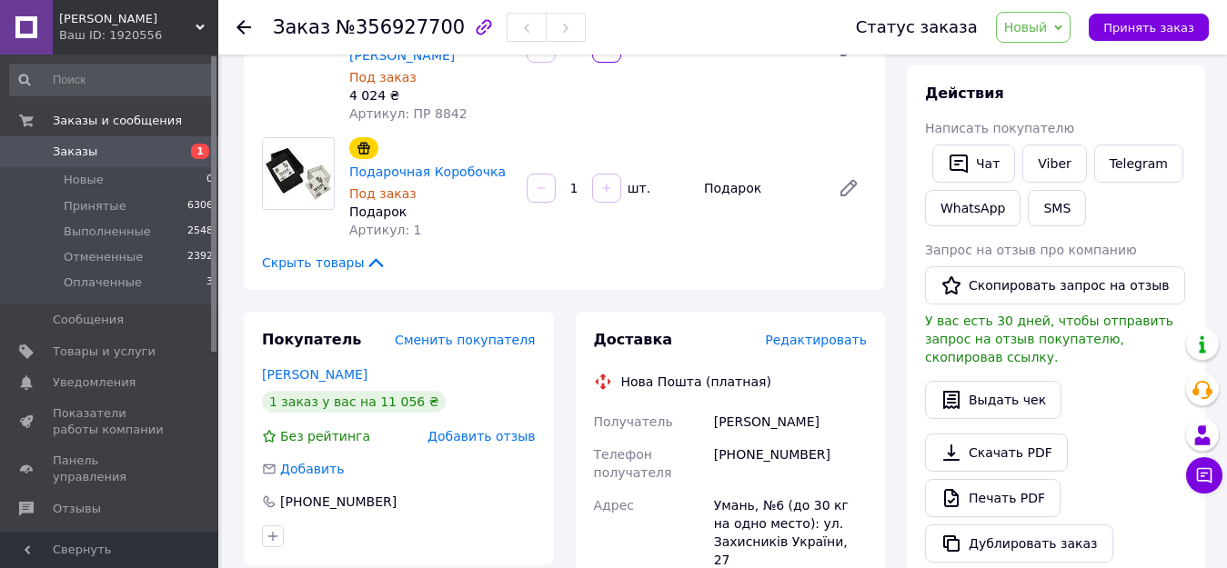
click at [1048, 34] on span "Новый" at bounding box center [1026, 27] width 44 height 15
click at [1054, 90] on li "Выполнен" at bounding box center [1045, 90] width 96 height 27
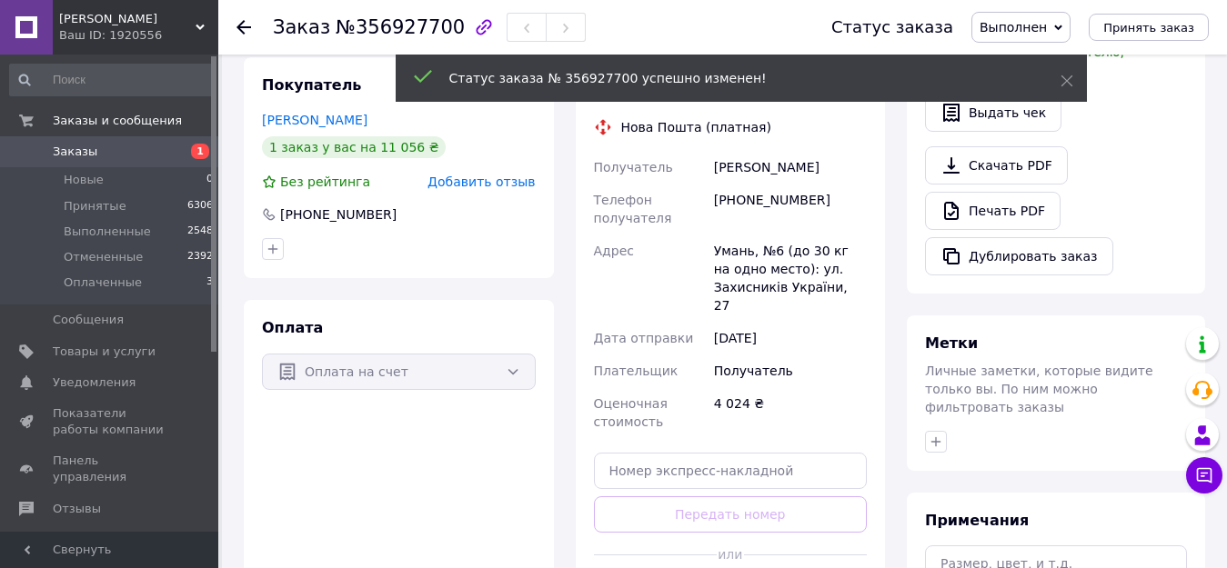
scroll to position [600, 0]
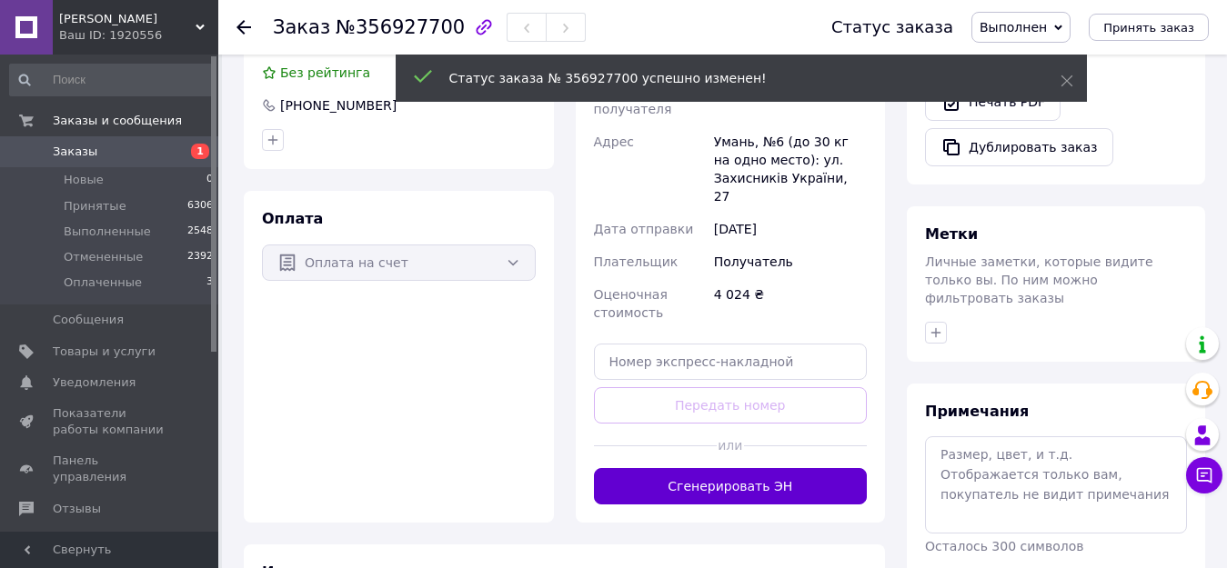
click at [745, 468] on button "Сгенерировать ЭН" at bounding box center [731, 486] width 274 height 36
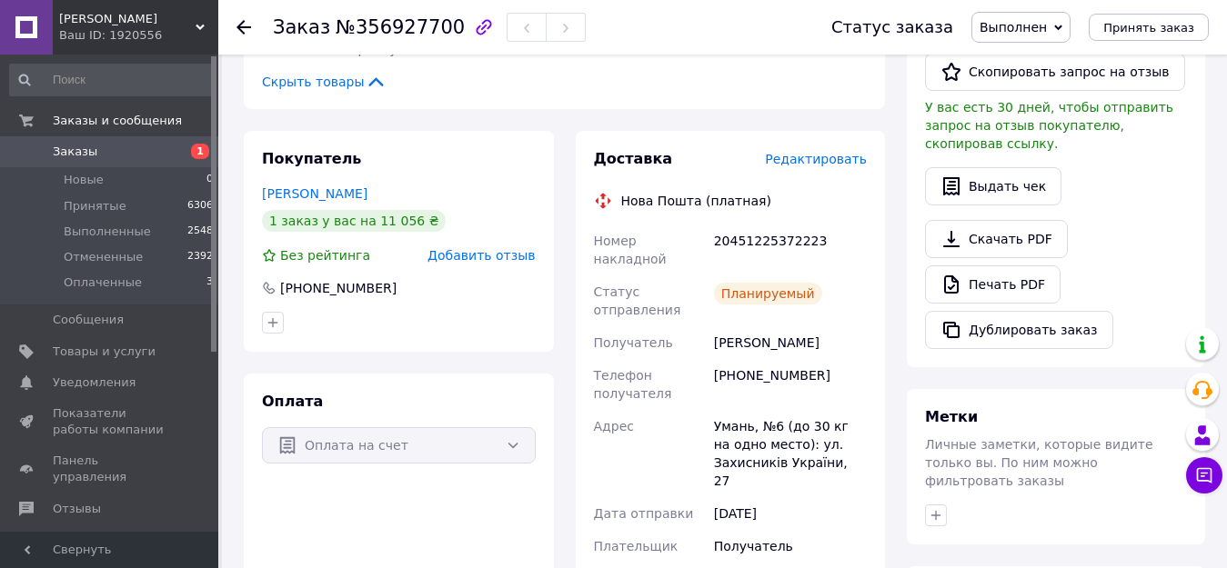
scroll to position [146, 0]
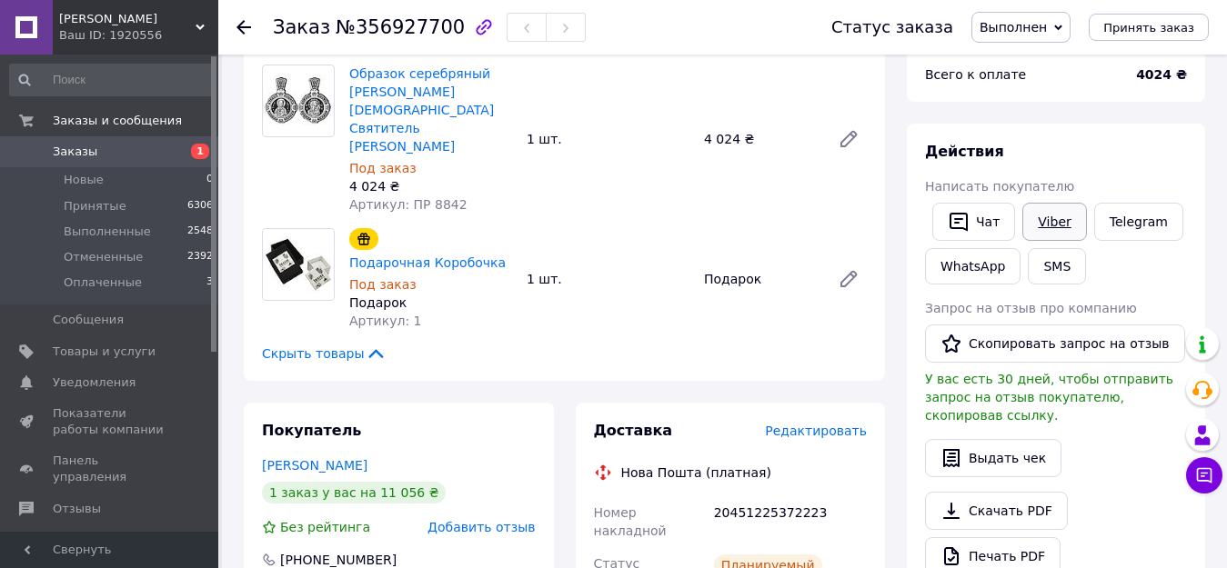
click at [1058, 216] on link "Viber" at bounding box center [1054, 222] width 64 height 38
click at [713, 497] on div "20451225372223" at bounding box center [790, 522] width 160 height 51
drag, startPoint x: 716, startPoint y: 475, endPoint x: 826, endPoint y: 475, distance: 110.0
click at [826, 497] on div "20451225372223" at bounding box center [790, 522] width 160 height 51
copy div "20451225372223"
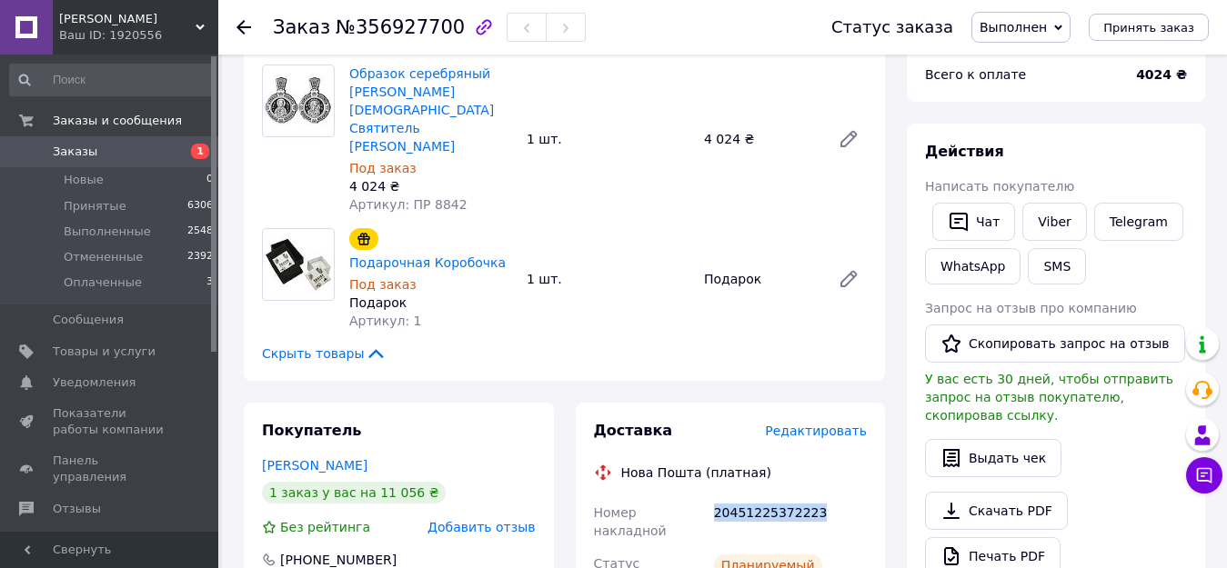
click at [78, 154] on span "Заказы" at bounding box center [75, 152] width 45 height 16
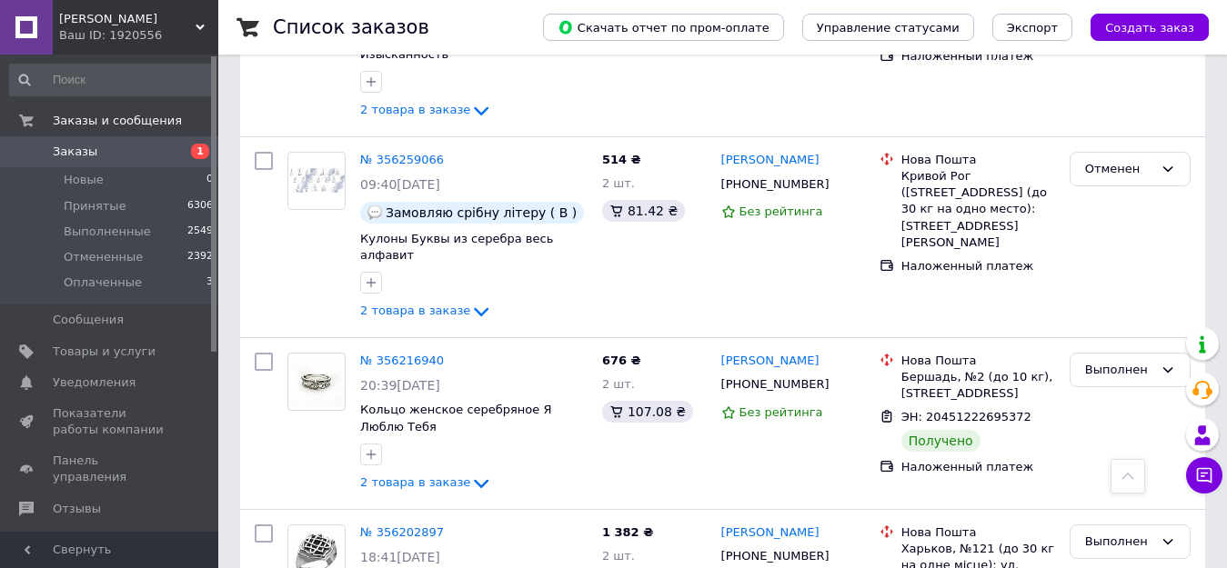
scroll to position [3487, 0]
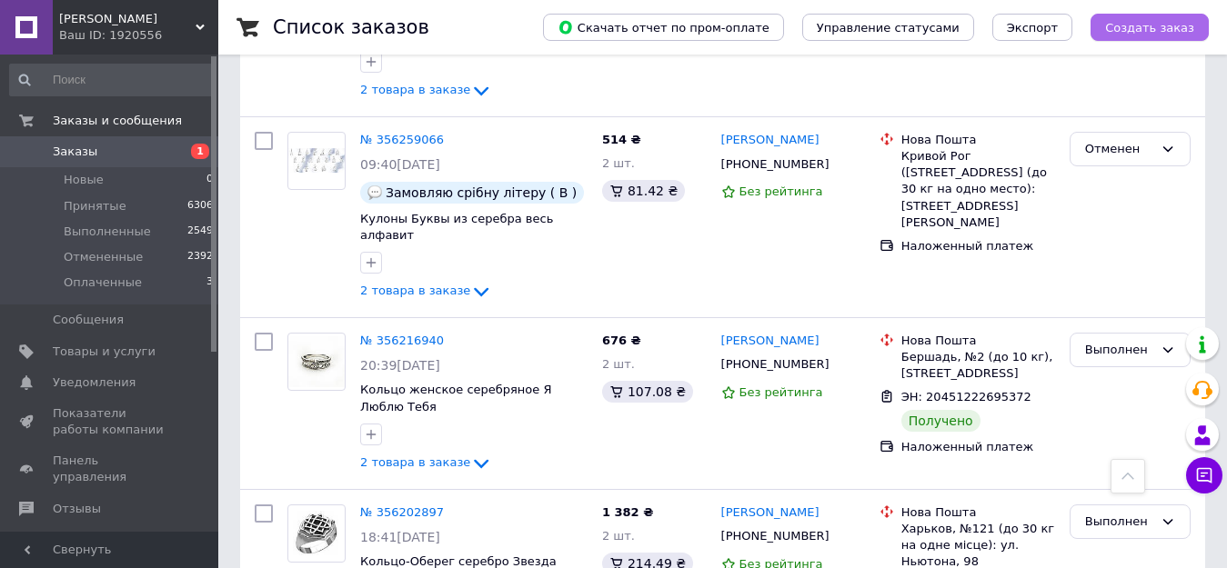
click at [1170, 28] on span "Создать заказ" at bounding box center [1149, 28] width 89 height 14
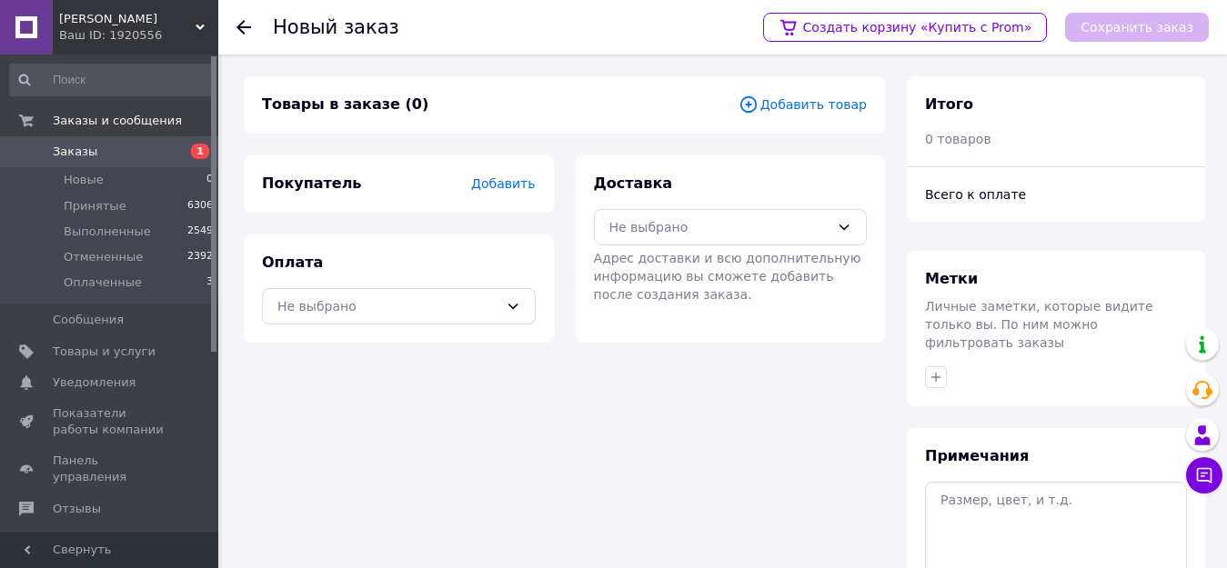
click at [489, 187] on span "Добавить" at bounding box center [503, 183] width 64 height 15
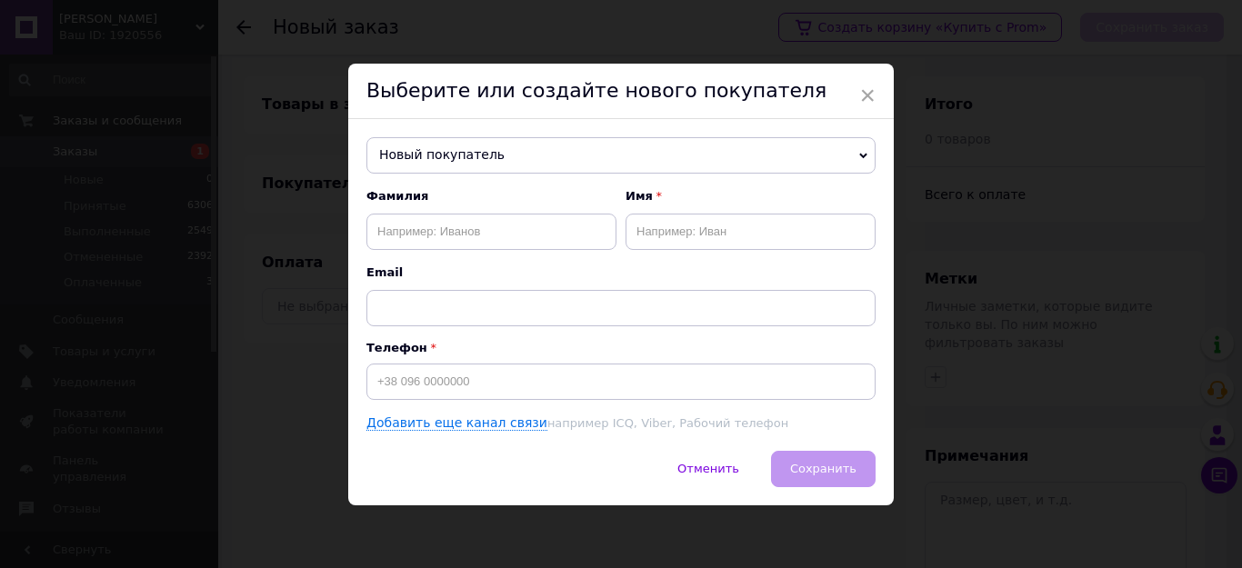
click at [476, 162] on span "Новый покупатель" at bounding box center [620, 155] width 509 height 36
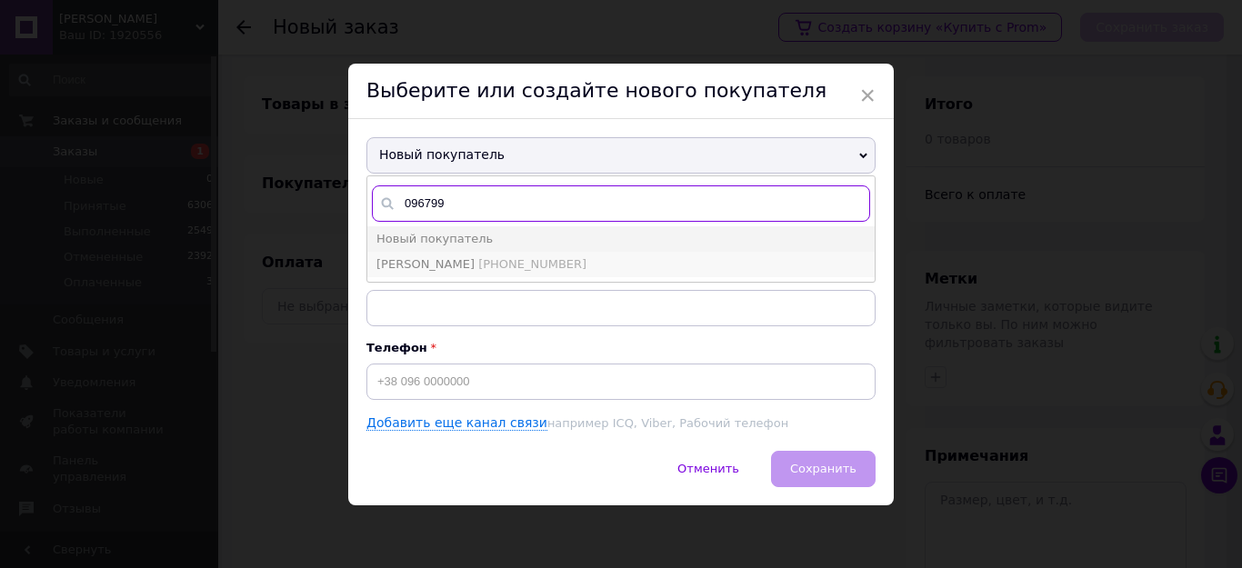
type input "096799"
click at [475, 266] on span "[PERSON_NAME]" at bounding box center [425, 264] width 98 height 14
type input "[PERSON_NAME]"
type input "[PHONE_NUMBER]"
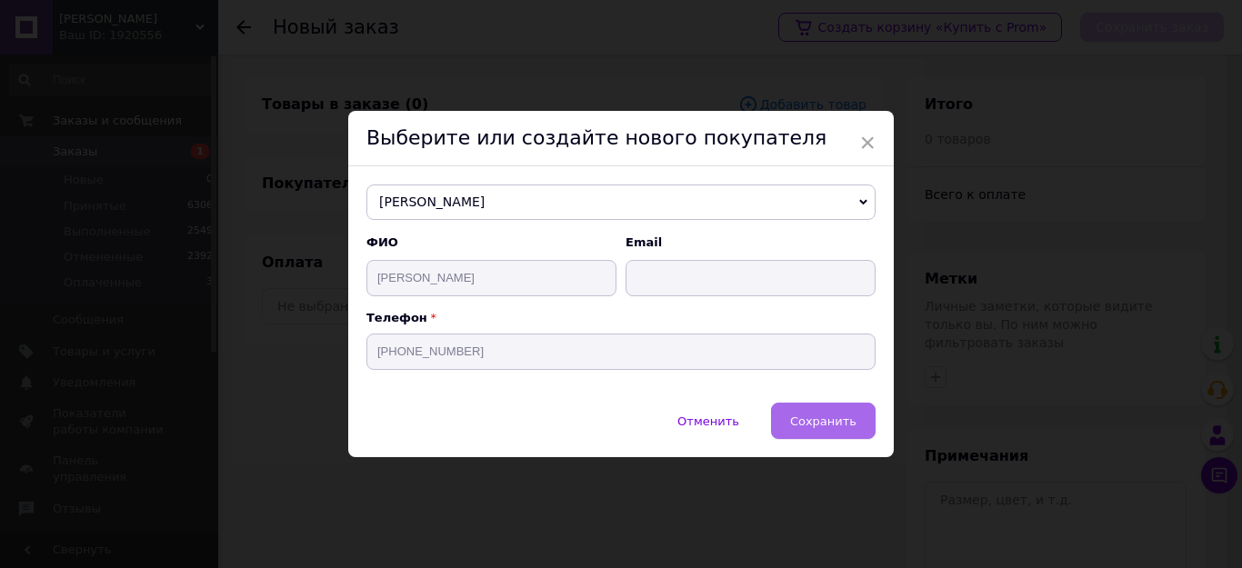
click at [850, 419] on span "Сохранить" at bounding box center [823, 422] width 66 height 14
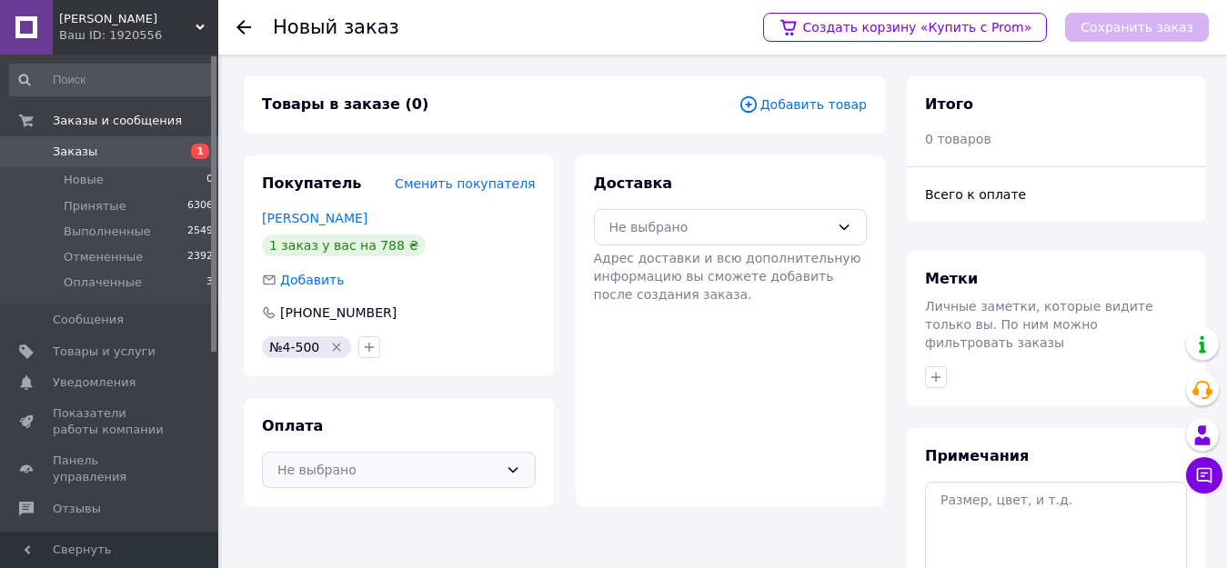
click at [442, 463] on div "Не выбрано" at bounding box center [387, 470] width 221 height 20
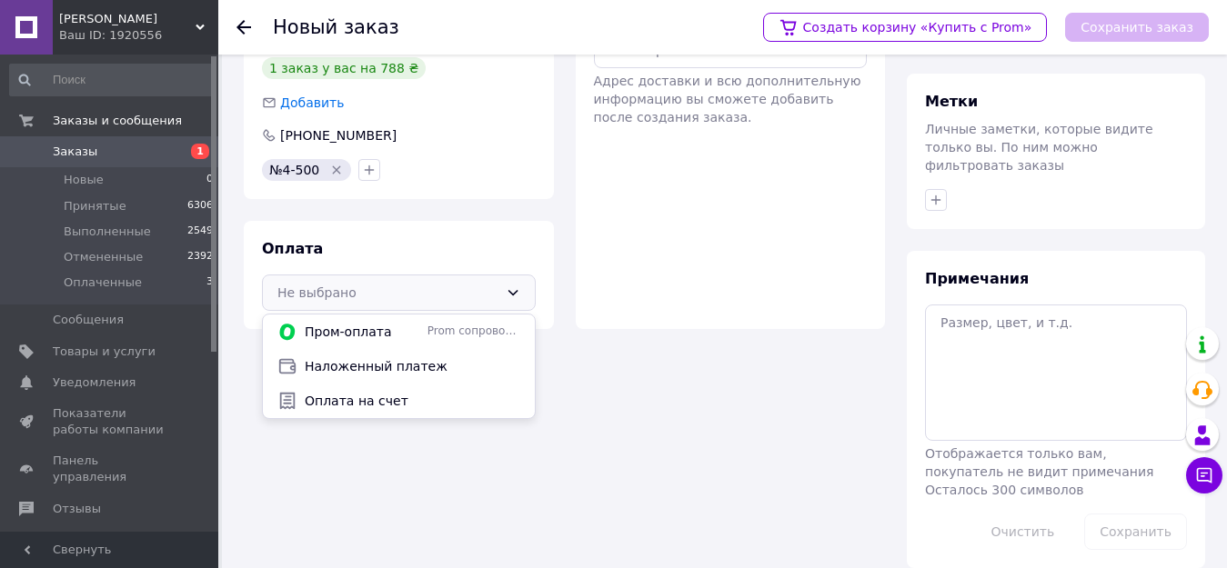
scroll to position [181, 0]
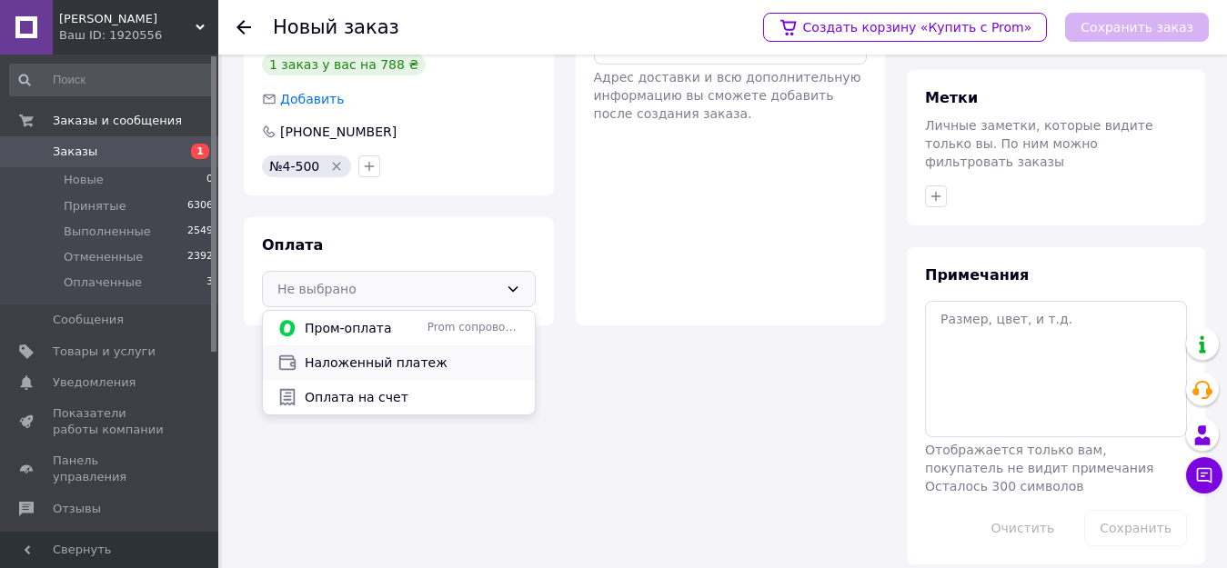
click at [398, 367] on span "Наложенный платеж" at bounding box center [413, 363] width 216 height 18
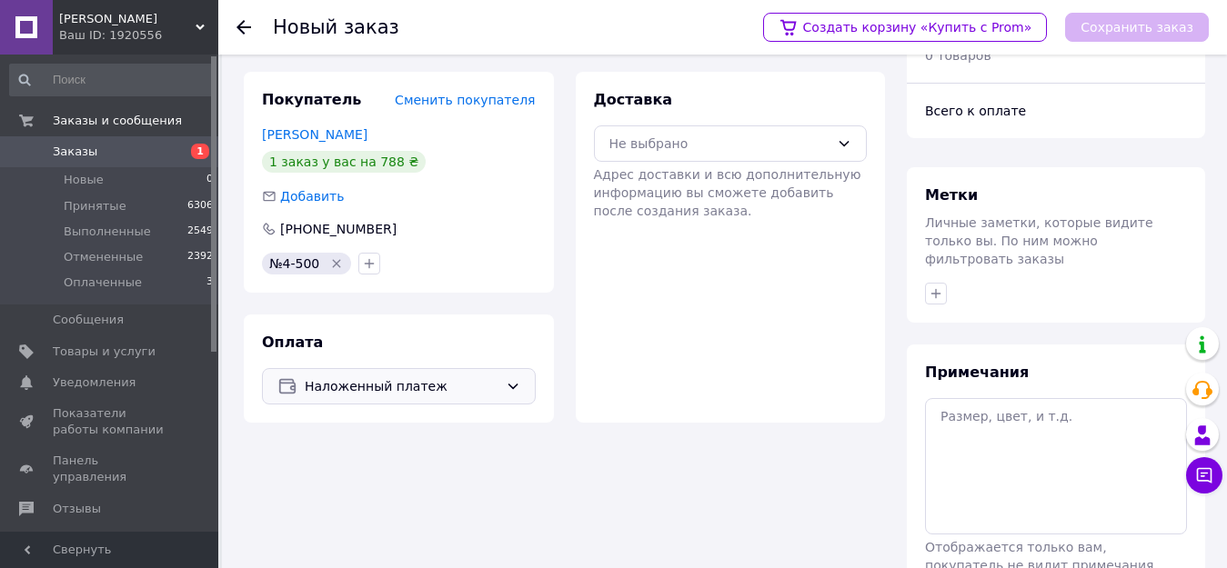
scroll to position [0, 0]
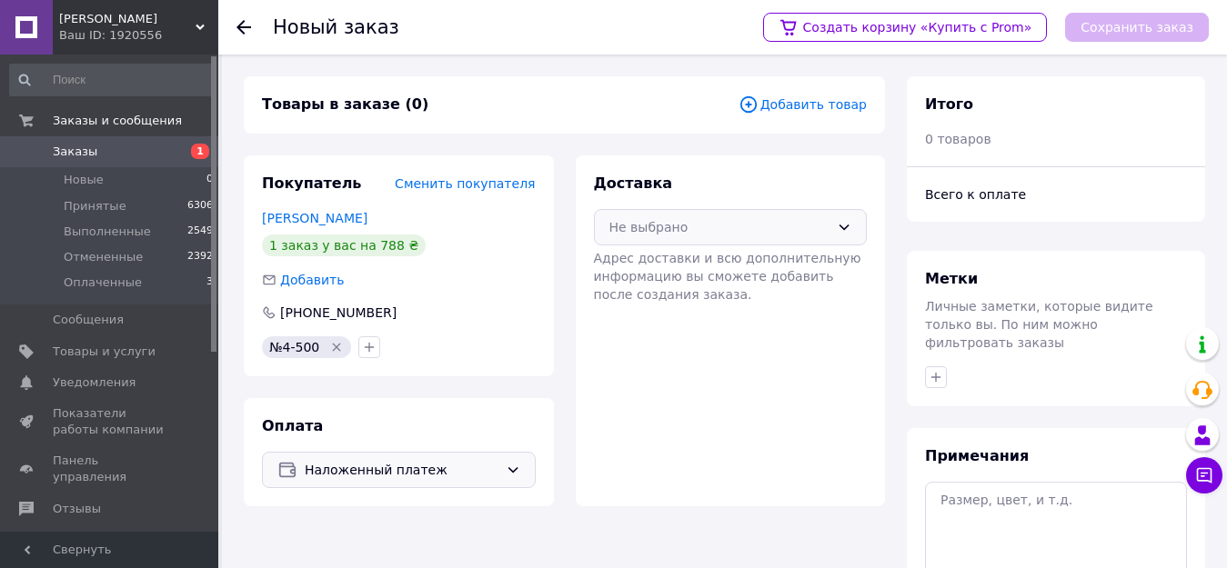
click at [738, 219] on div "Не выбрано" at bounding box center [719, 227] width 221 height 20
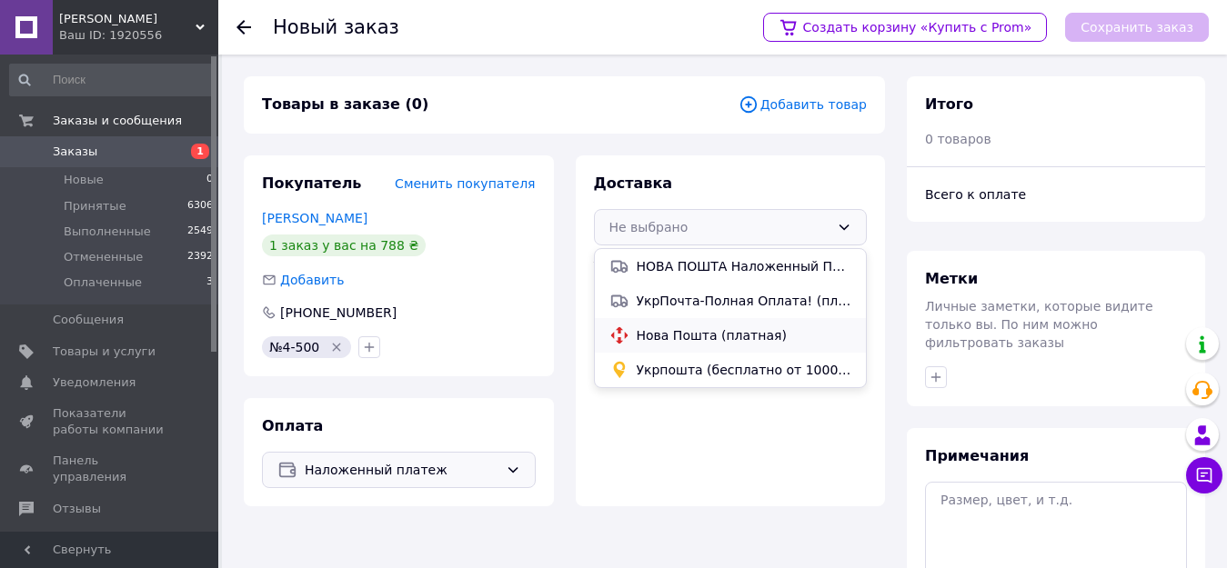
click at [729, 329] on span "Нова Пошта (платная)" at bounding box center [745, 335] width 216 height 18
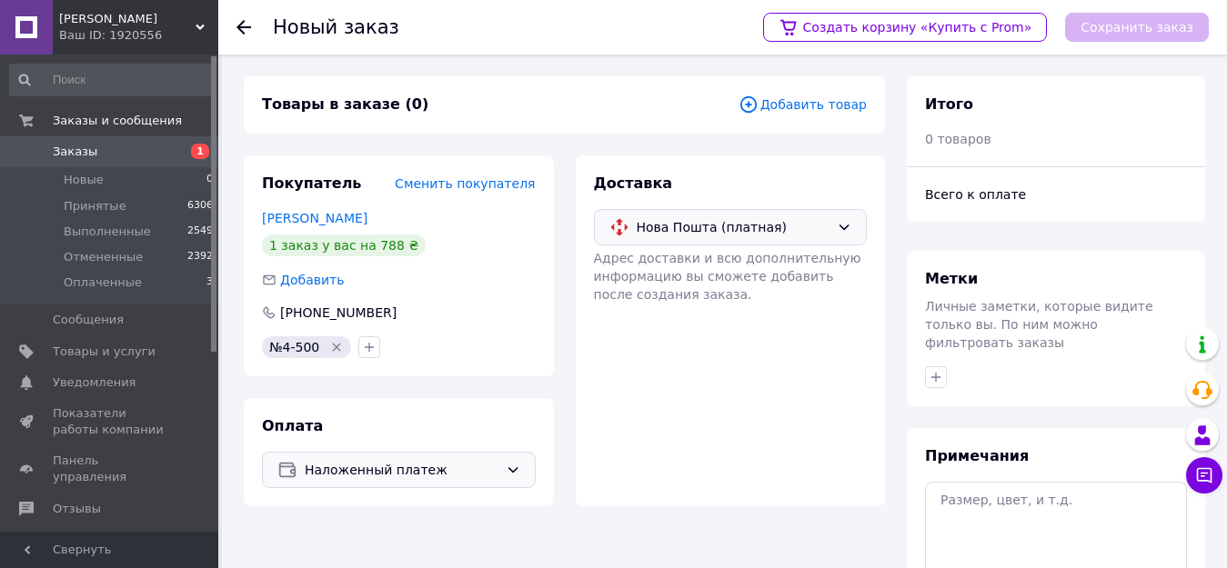
click at [833, 105] on span "Добавить товар" at bounding box center [802, 105] width 128 height 20
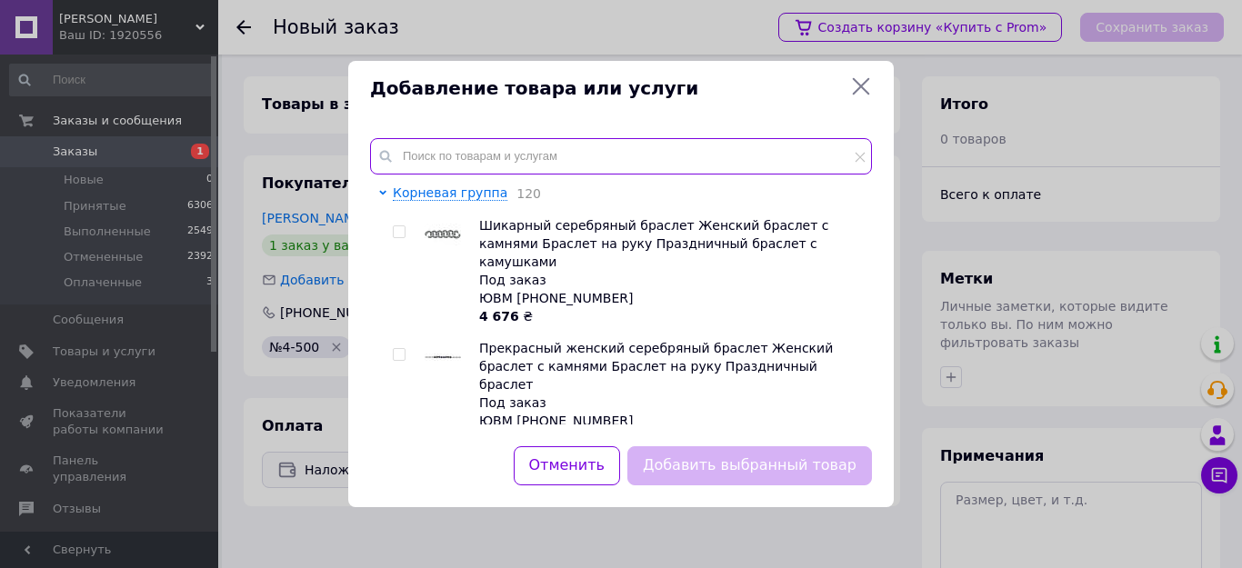
click at [627, 155] on input "text" at bounding box center [621, 156] width 502 height 36
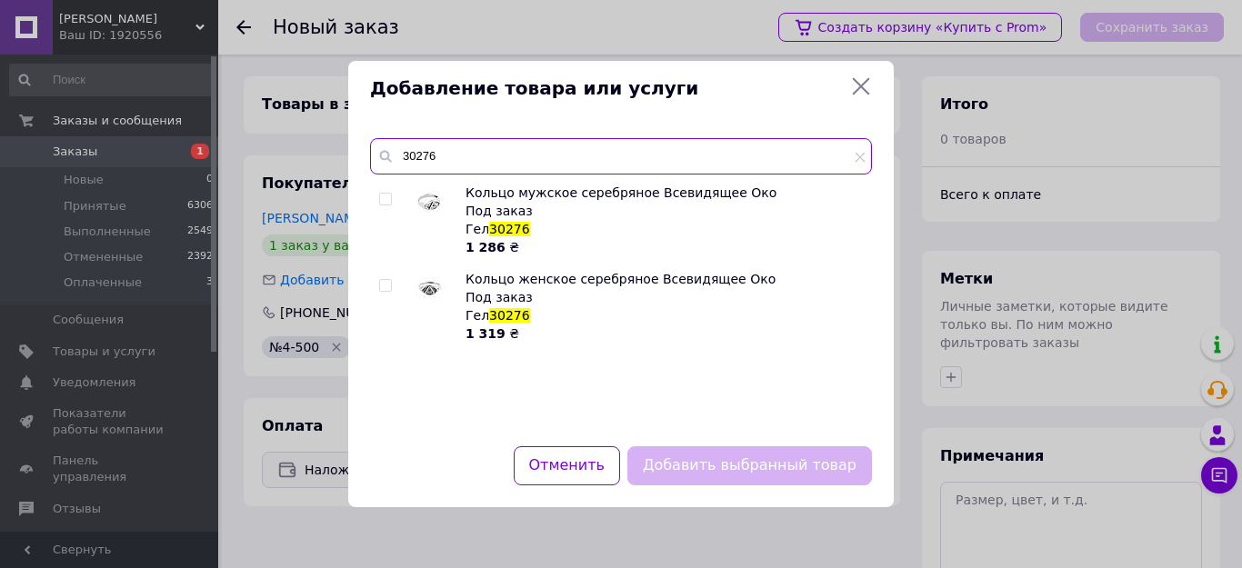
type input "30276"
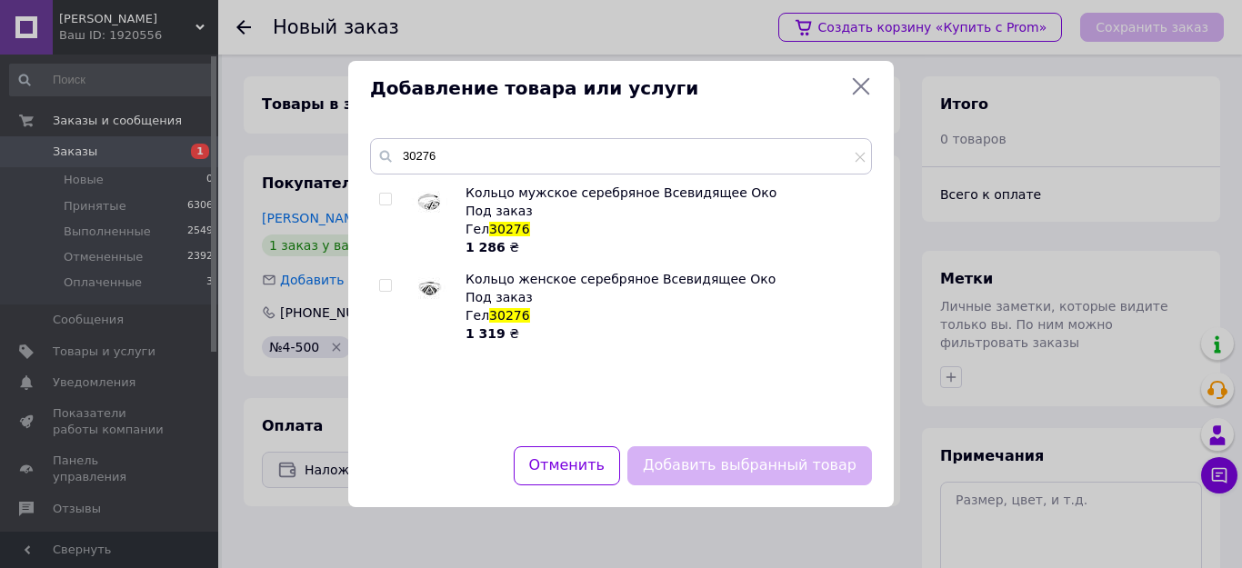
click at [384, 193] on span at bounding box center [385, 199] width 13 height 13
click at [384, 194] on input "checkbox" at bounding box center [385, 200] width 12 height 12
checkbox input "true"
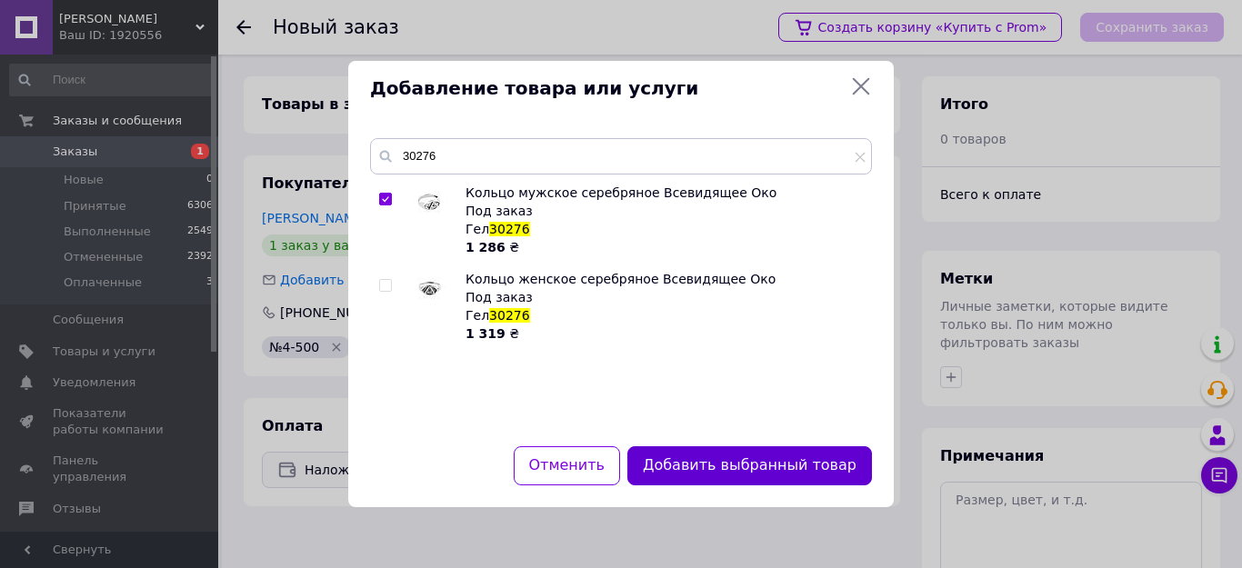
click at [815, 454] on button "Добавить выбранный товар" at bounding box center [749, 466] width 245 height 39
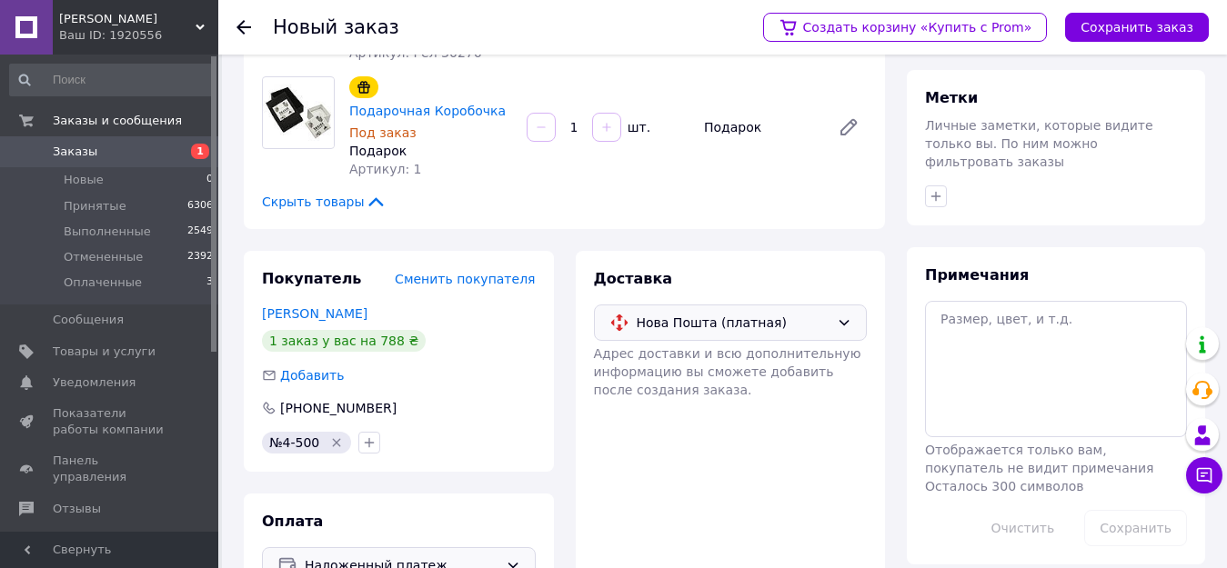
scroll to position [182, 0]
click at [1160, 23] on button "Сохранить заказ" at bounding box center [1137, 27] width 144 height 29
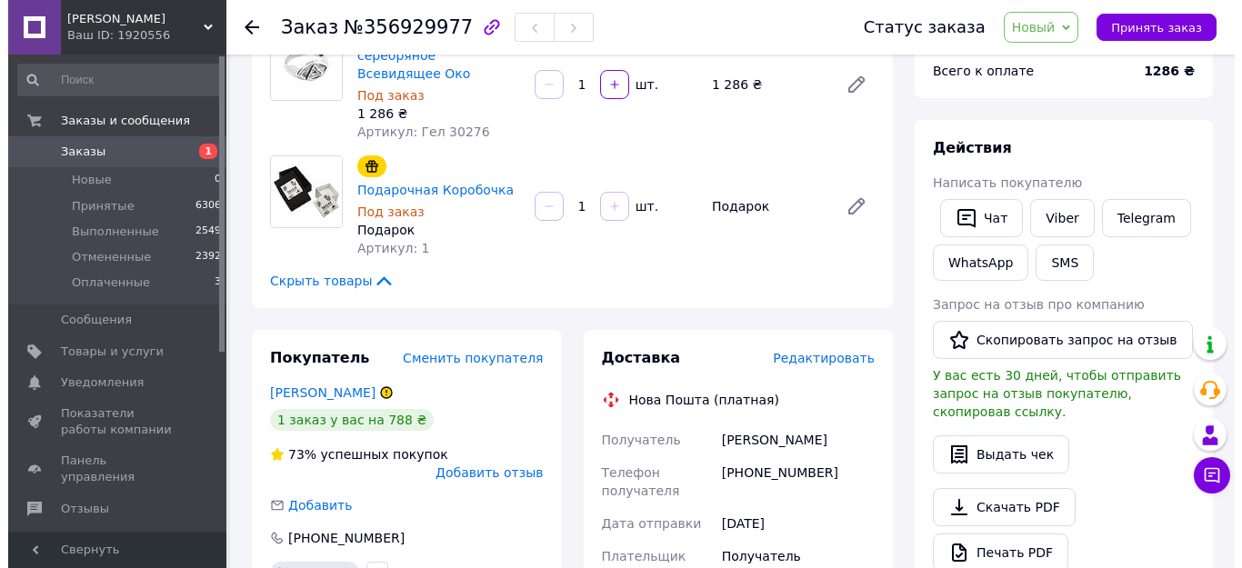
scroll to position [273, 0]
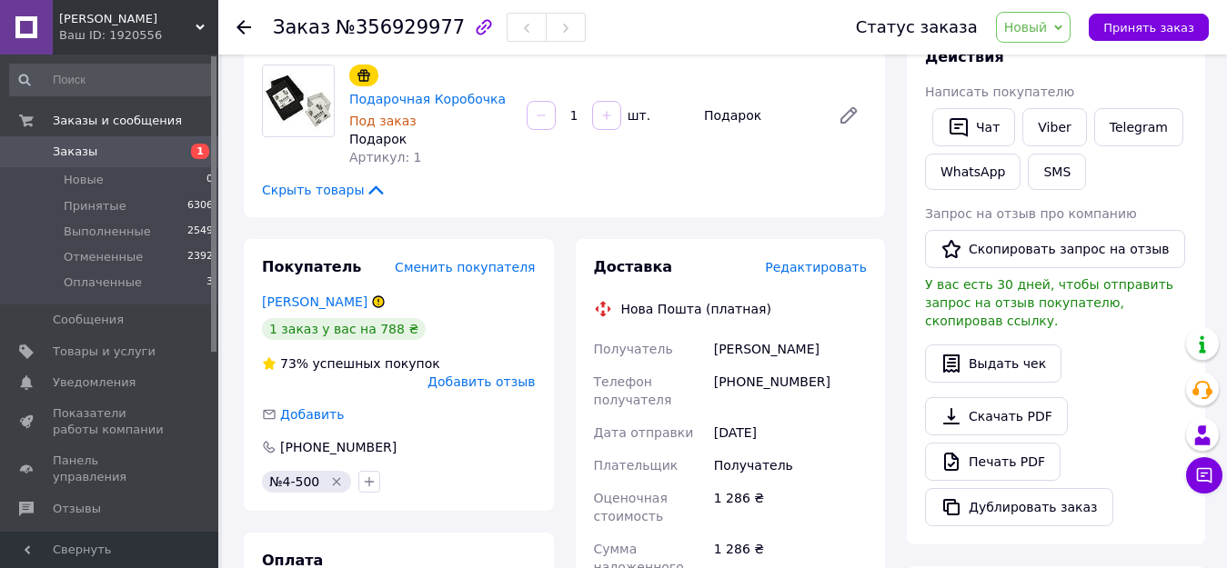
click at [815, 257] on div "Доставка Редактировать" at bounding box center [731, 267] width 274 height 21
click at [818, 268] on span "Редактировать" at bounding box center [816, 267] width 102 height 15
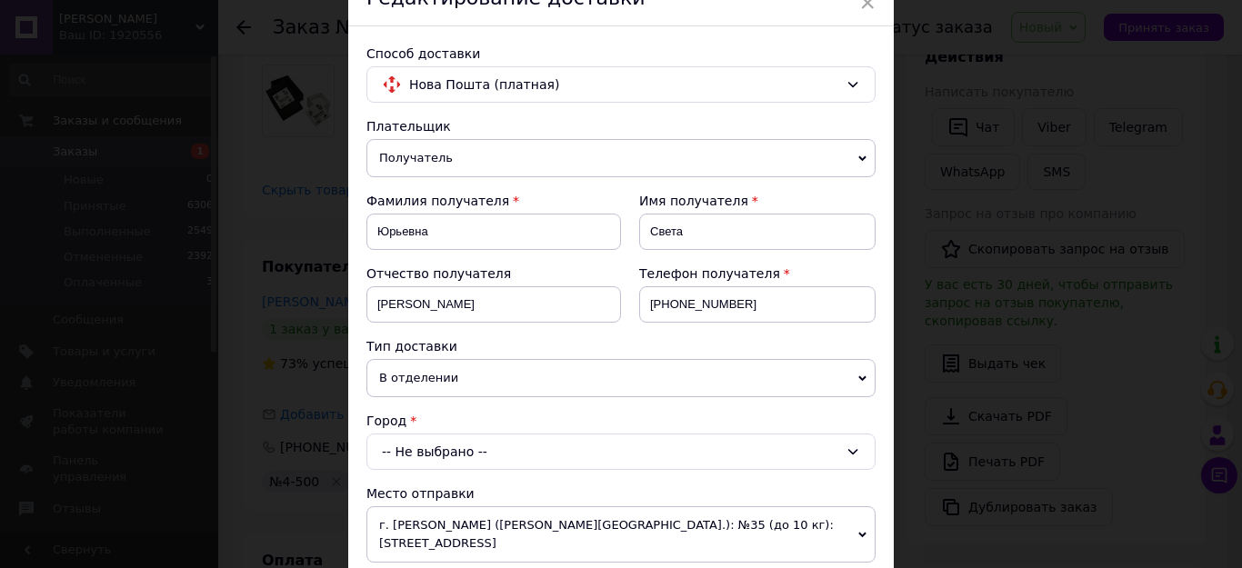
scroll to position [91, 0]
click at [604, 445] on div "-- Не выбрано --" at bounding box center [620, 454] width 509 height 36
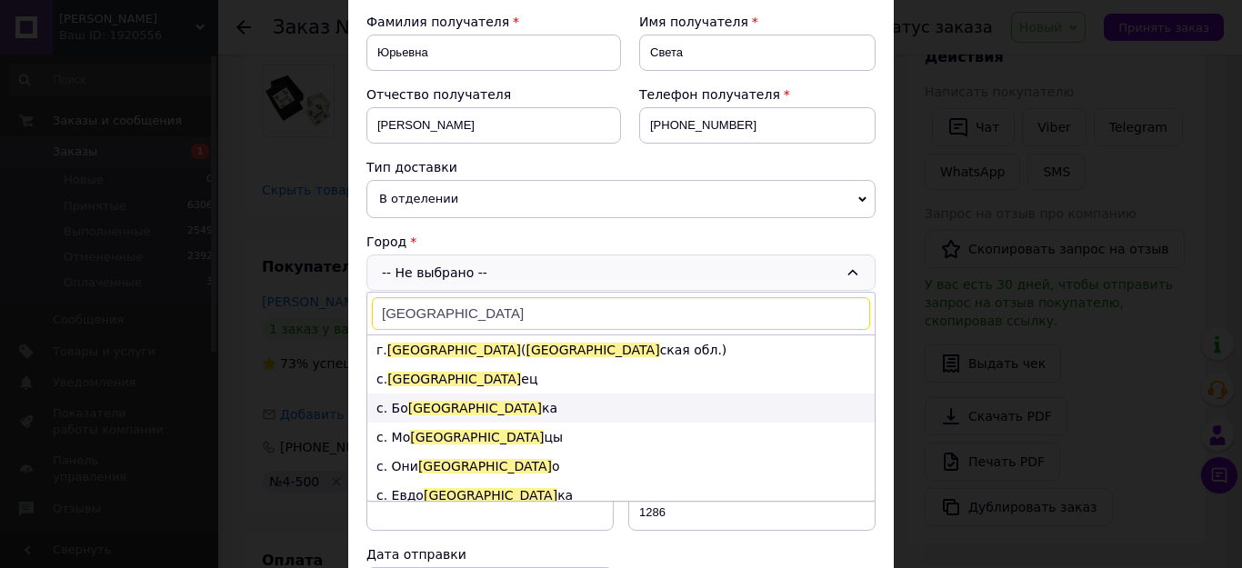
scroll to position [273, 0]
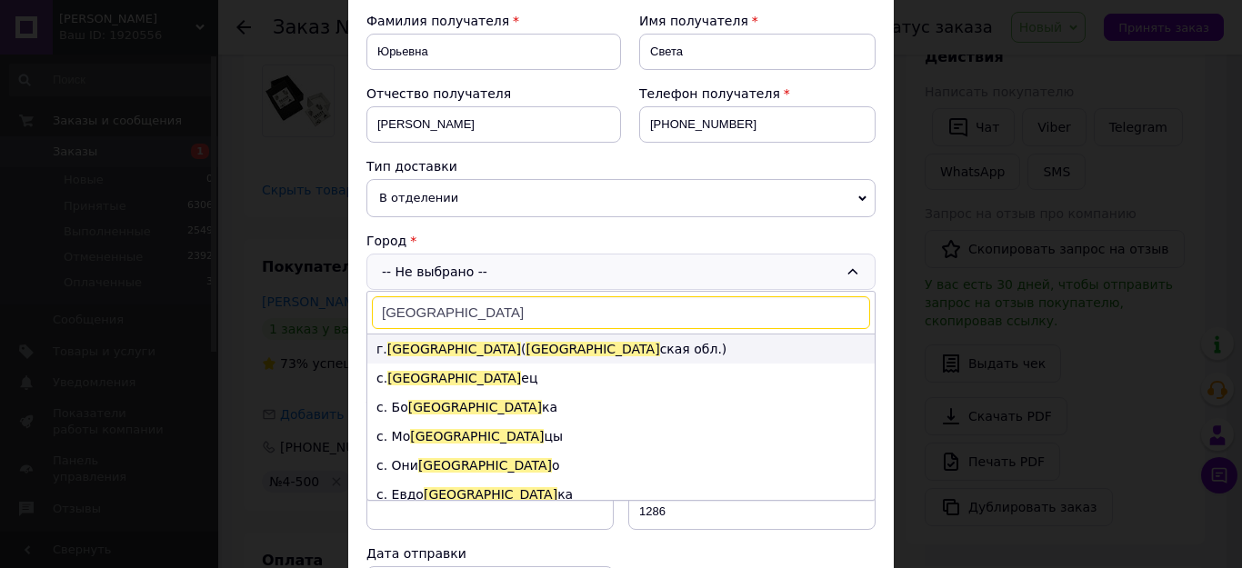
type input "[GEOGRAPHIC_DATA]"
click at [448, 353] on li "г. [GEOGRAPHIC_DATA] ( [GEOGRAPHIC_DATA] ская обл.)" at bounding box center [620, 349] width 507 height 29
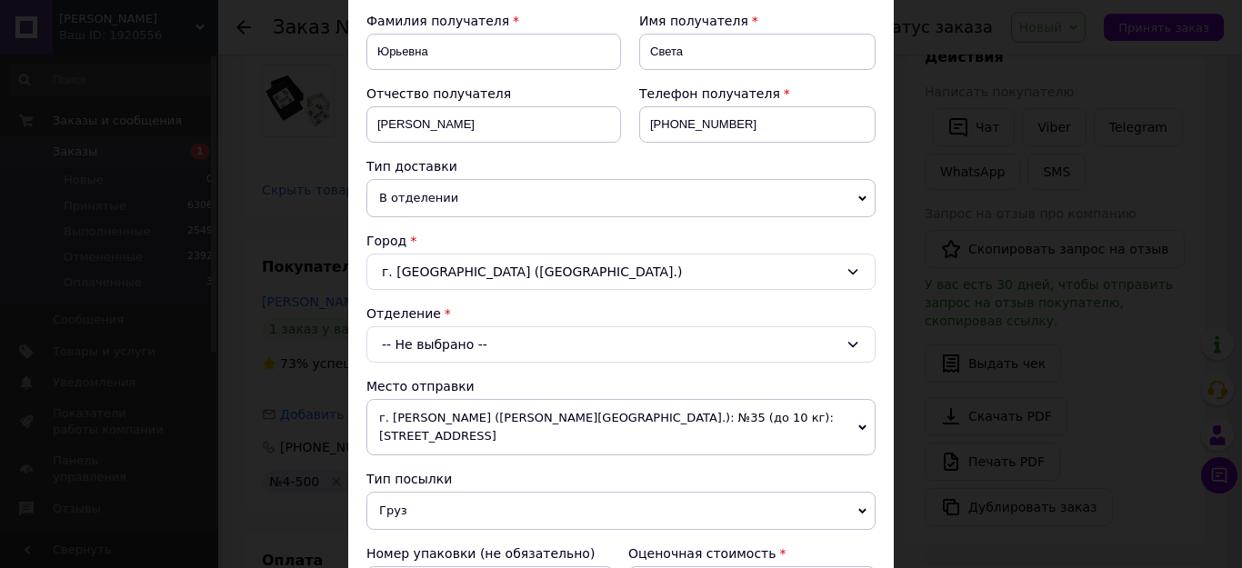
click at [507, 335] on div "-- Не выбрано --" at bounding box center [620, 344] width 509 height 36
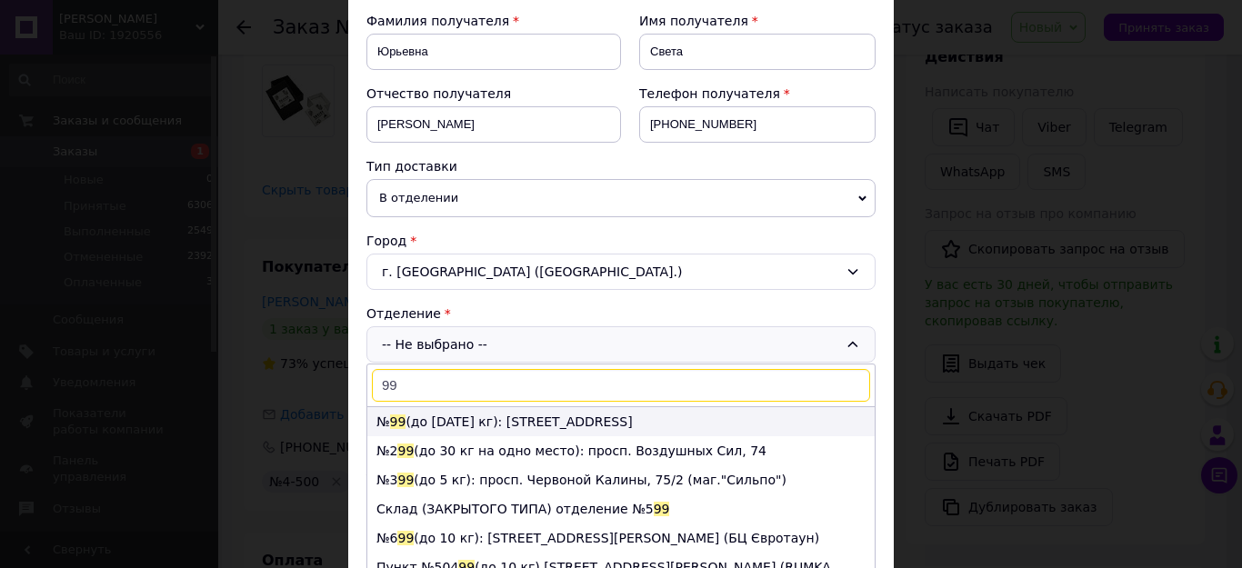
type input "99"
click at [493, 417] on li "№ 99 (до [DATE] кг): [STREET_ADDRESS]" at bounding box center [620, 421] width 507 height 29
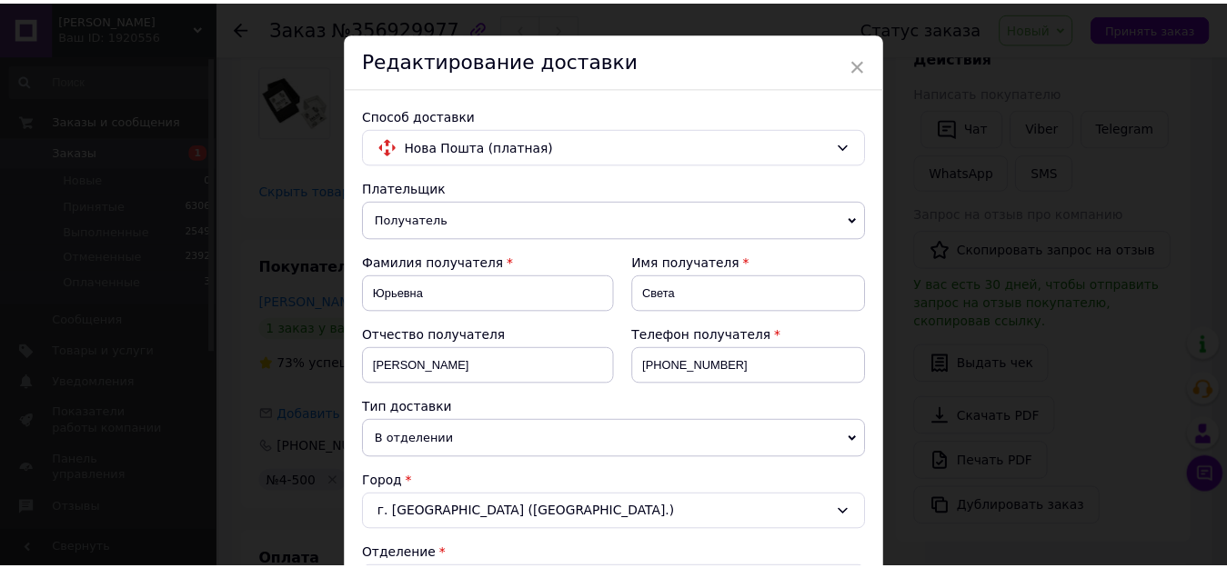
scroll to position [0, 0]
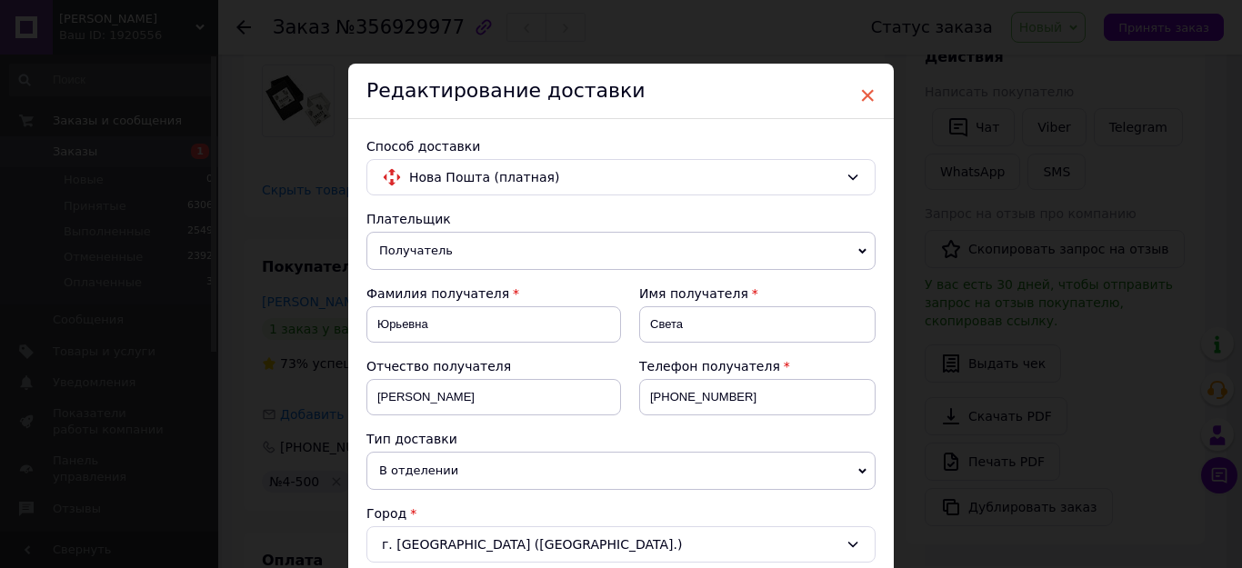
click at [861, 100] on span "×" at bounding box center [867, 95] width 16 height 31
